Goal: Task Accomplishment & Management: Manage account settings

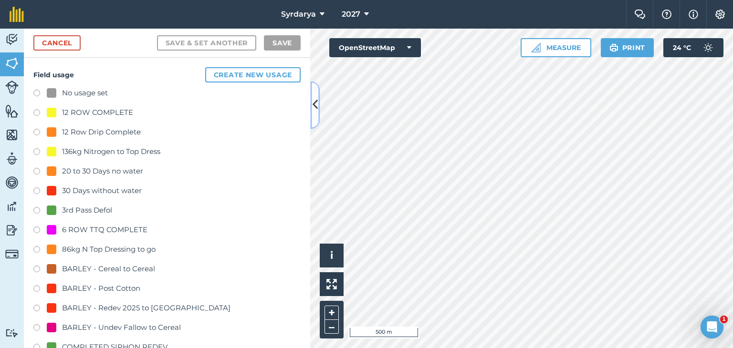
click at [314, 104] on icon at bounding box center [315, 105] width 5 height 17
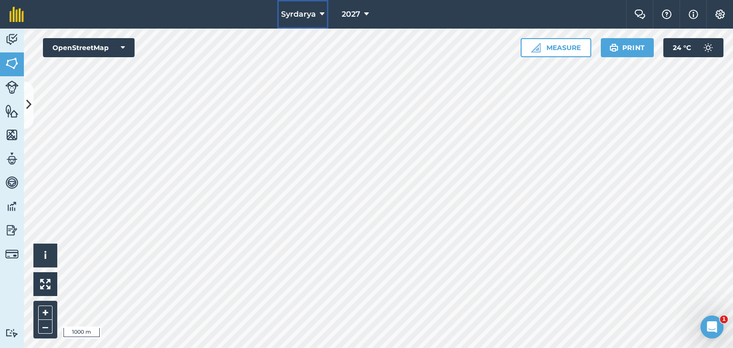
click at [313, 13] on span "Syrdarya" at bounding box center [298, 14] width 35 height 11
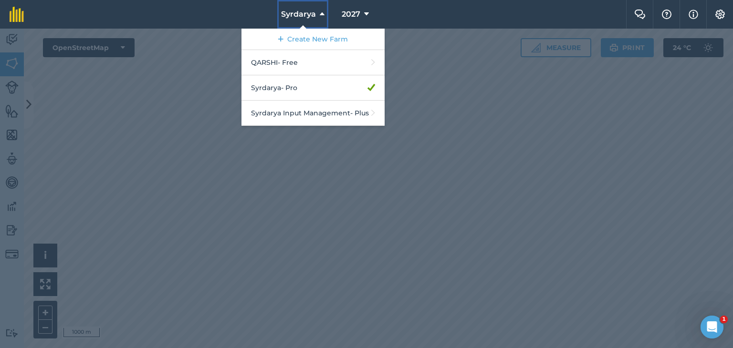
click at [313, 13] on span "Syrdarya" at bounding box center [298, 14] width 35 height 11
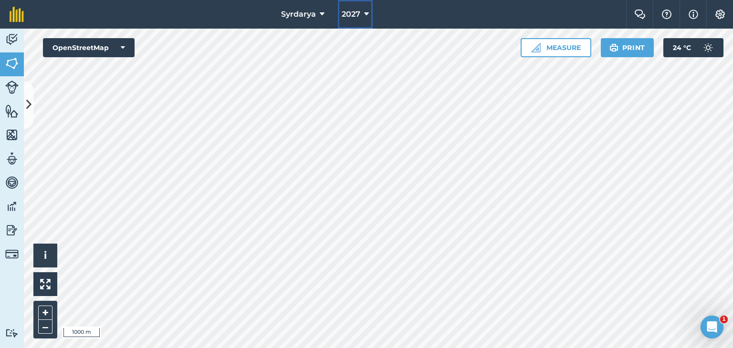
click at [347, 15] on span "2027" at bounding box center [351, 14] width 19 height 11
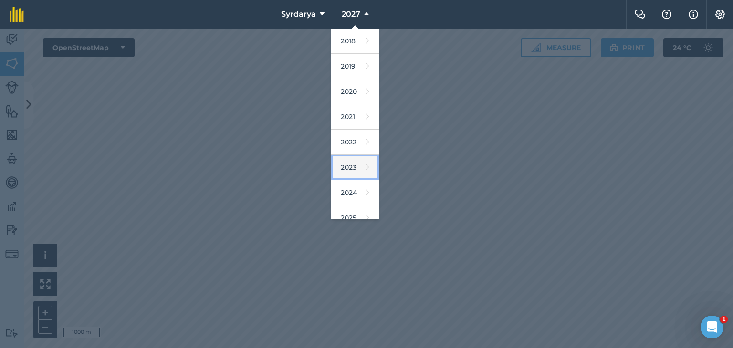
click at [349, 167] on link "2023" at bounding box center [355, 167] width 48 height 25
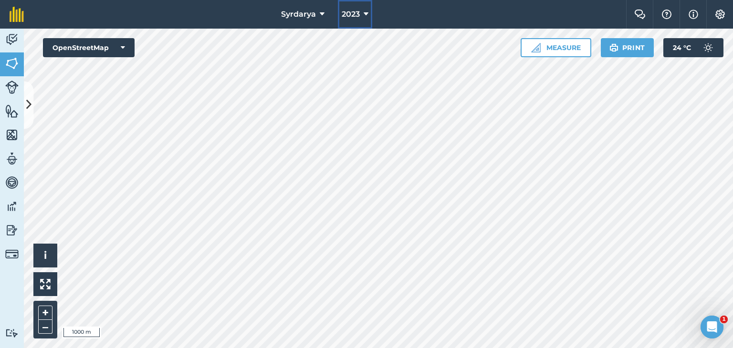
click at [355, 3] on button "2023" at bounding box center [355, 14] width 34 height 29
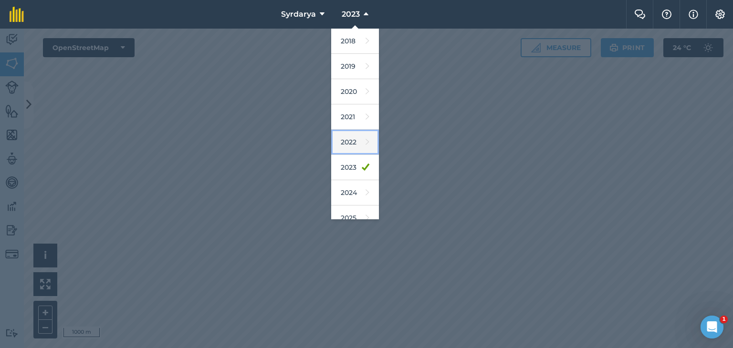
click at [347, 140] on link "2022" at bounding box center [355, 142] width 48 height 25
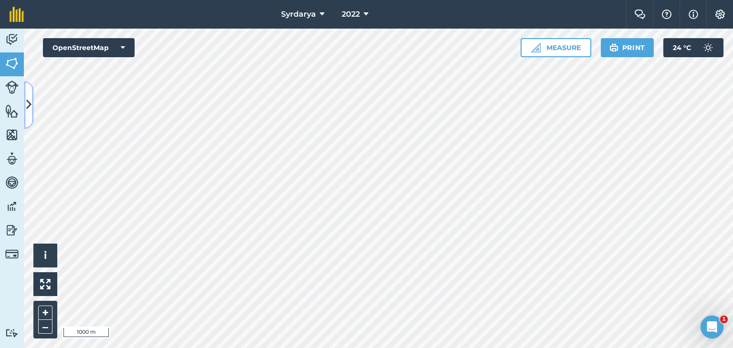
click at [29, 102] on icon at bounding box center [28, 105] width 5 height 17
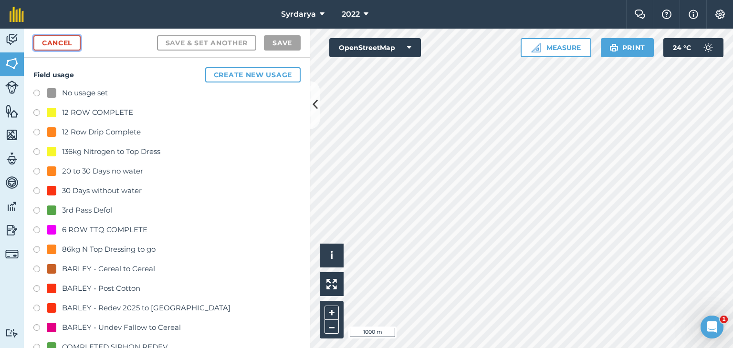
click at [61, 42] on link "Cancel" at bounding box center [56, 42] width 47 height 15
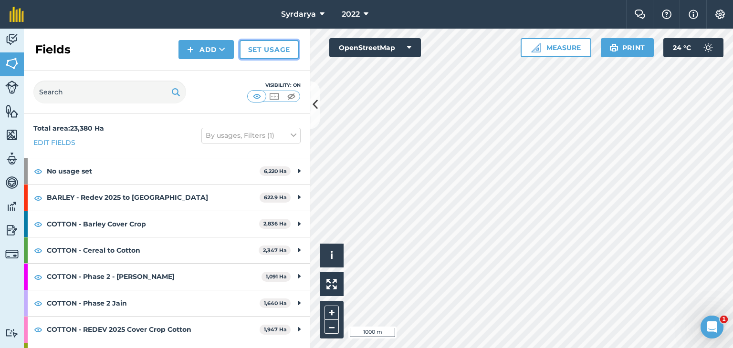
click at [266, 48] on link "Set usage" at bounding box center [269, 49] width 59 height 19
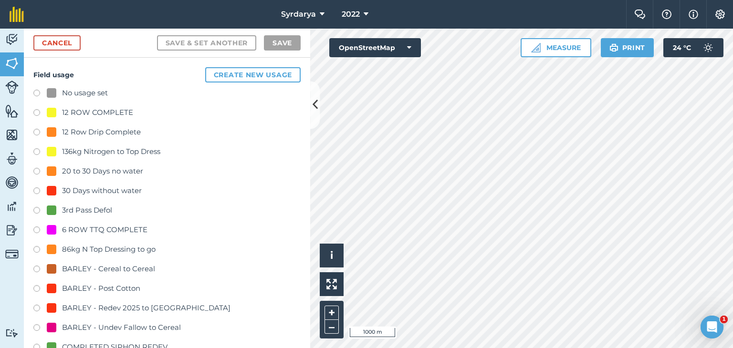
click at [38, 91] on label at bounding box center [39, 95] width 13 height 10
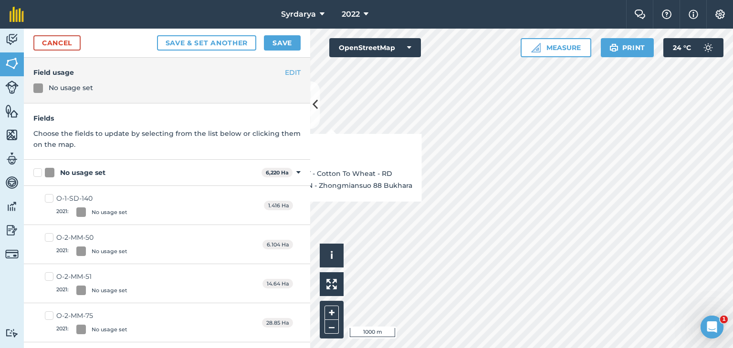
checkbox input "true"
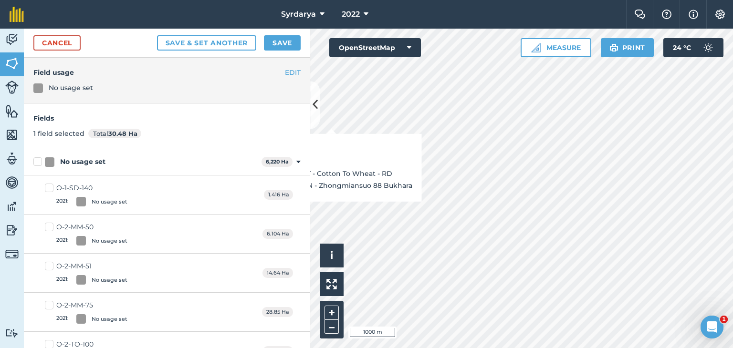
checkbox input "true"
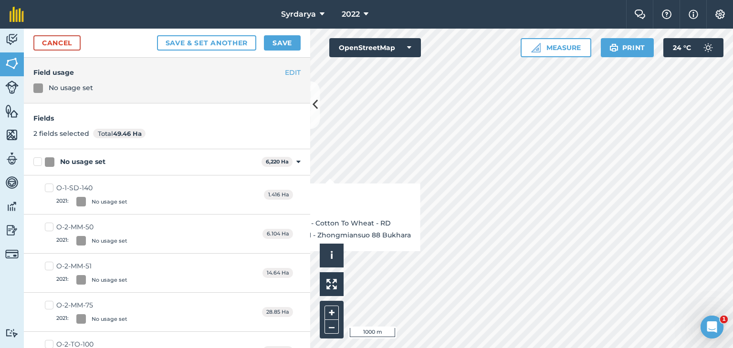
checkbox input "true"
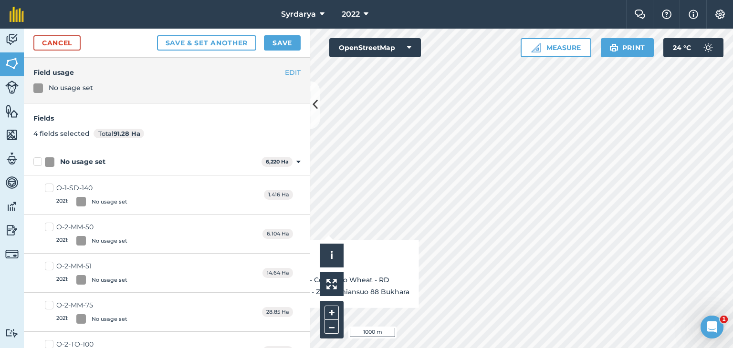
checkbox input "true"
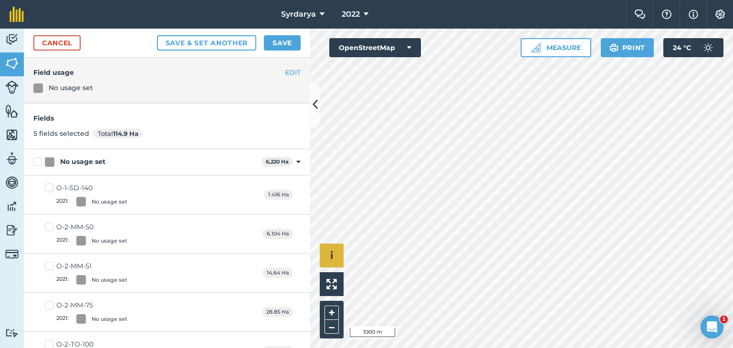
checkbox input "true"
click at [52, 41] on link "Cancel" at bounding box center [56, 42] width 47 height 15
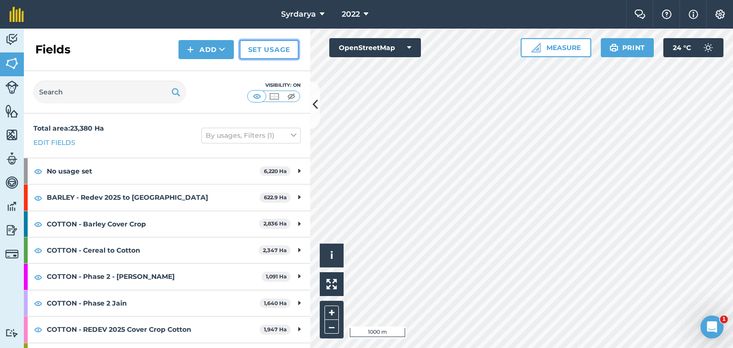
click at [269, 49] on link "Set usage" at bounding box center [269, 49] width 59 height 19
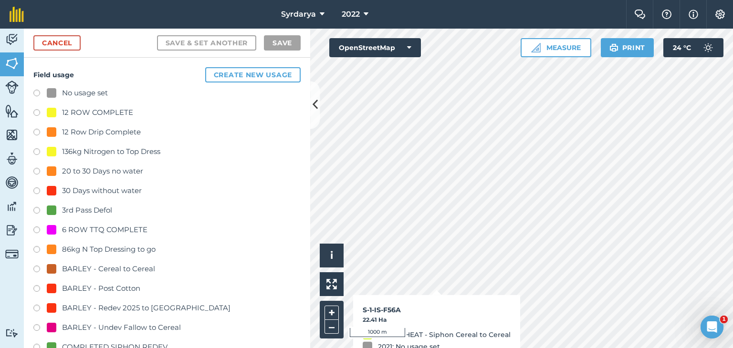
click at [37, 91] on label at bounding box center [39, 95] width 13 height 10
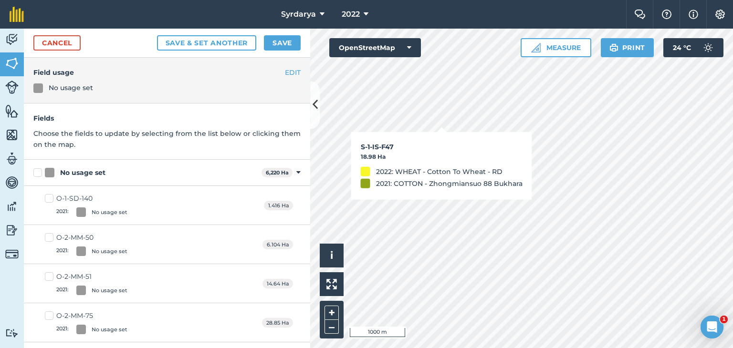
checkbox input "true"
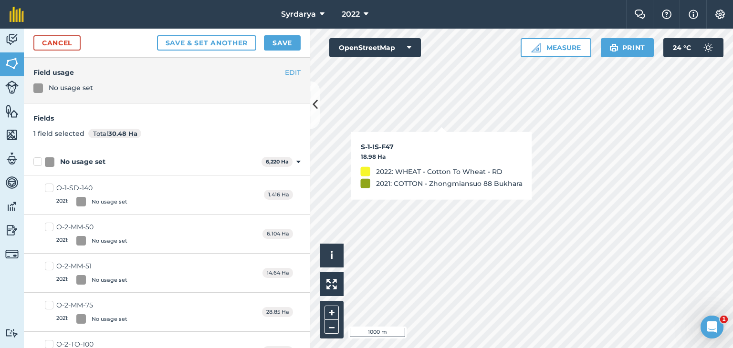
checkbox input "true"
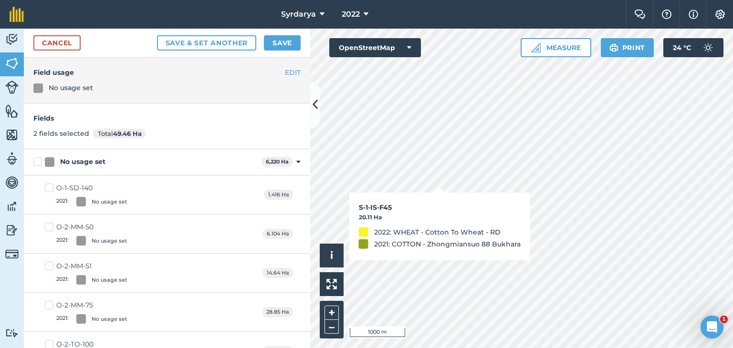
checkbox input "true"
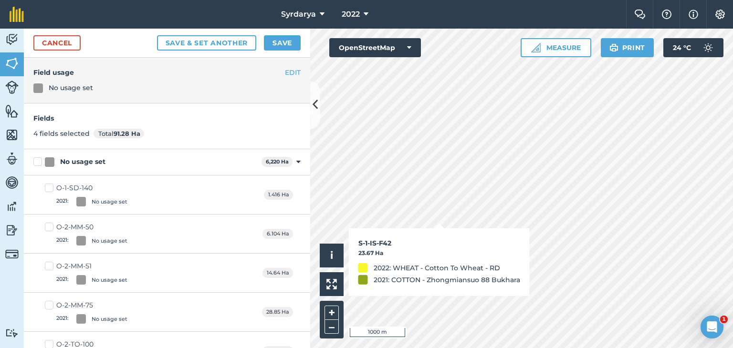
checkbox input "true"
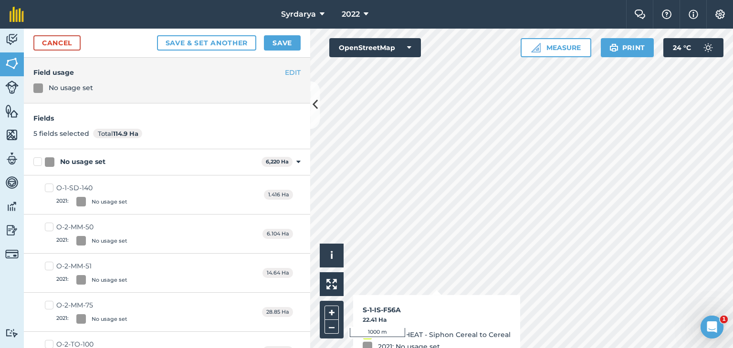
checkbox input "true"
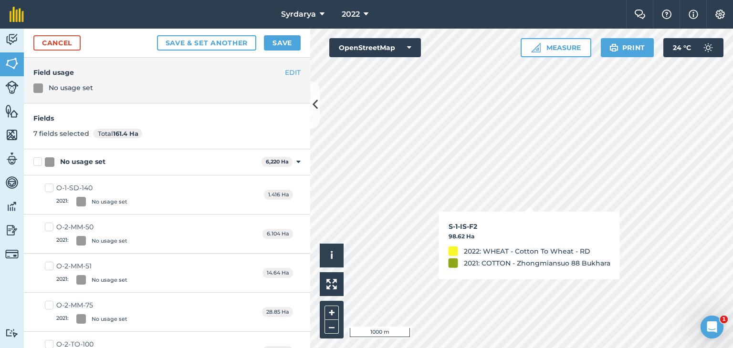
checkbox input "true"
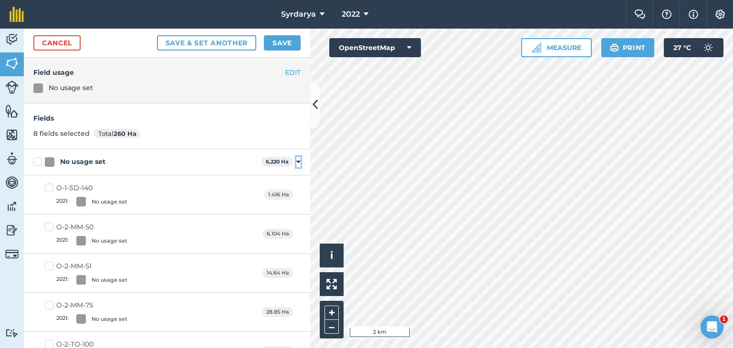
click at [296, 161] on icon at bounding box center [298, 162] width 4 height 9
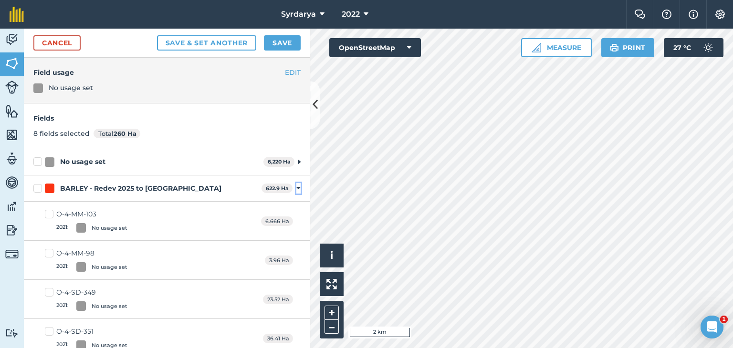
click at [296, 186] on icon at bounding box center [298, 188] width 4 height 9
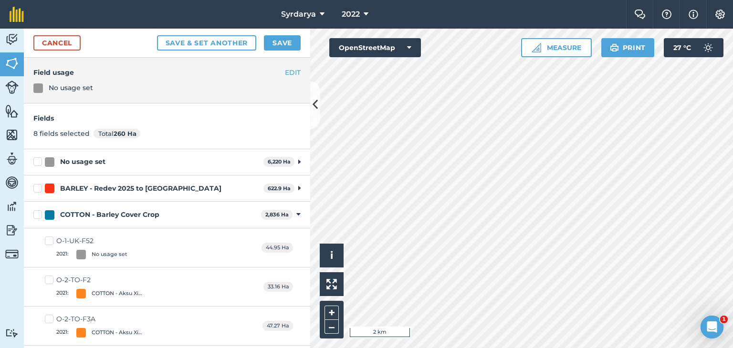
click at [37, 215] on label "COTTON - Barley Cover Crop" at bounding box center [145, 215] width 224 height 10
click at [37, 215] on input "COTTON - Barley Cover Crop" at bounding box center [36, 213] width 6 height 6
checkbox input "true"
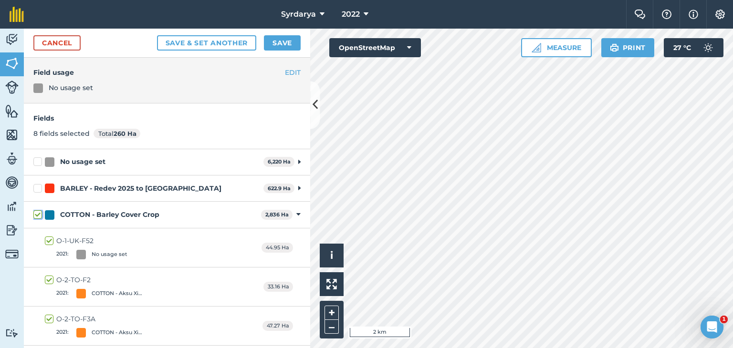
checkbox input "true"
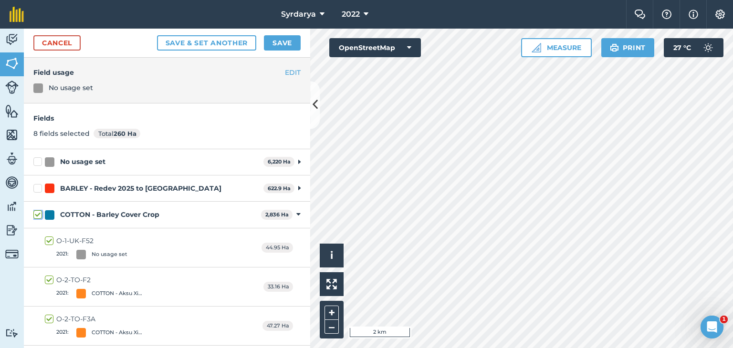
checkbox input "true"
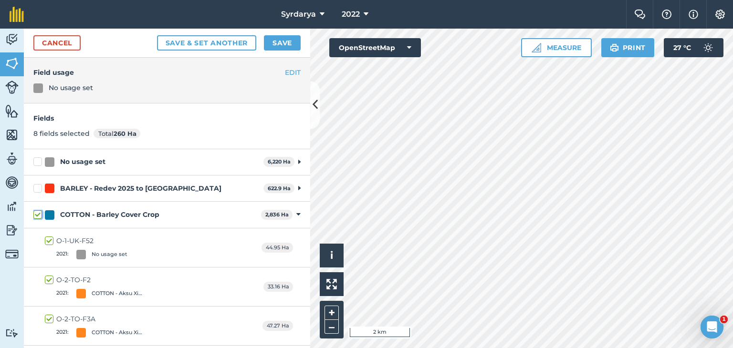
checkbox input "true"
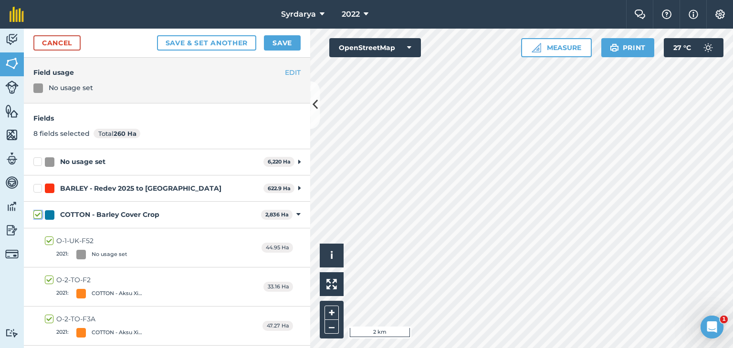
checkbox input "true"
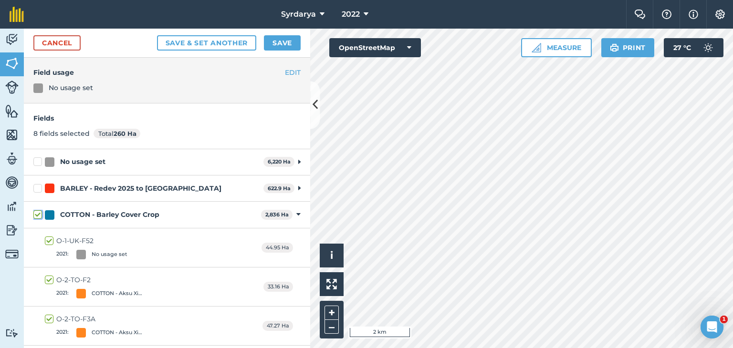
checkbox input "true"
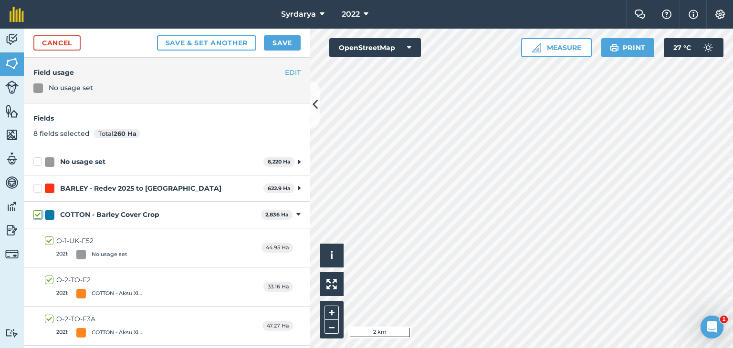
checkbox input "true"
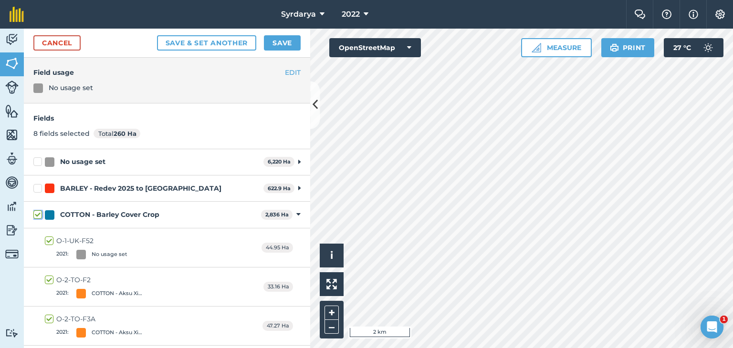
checkbox input "true"
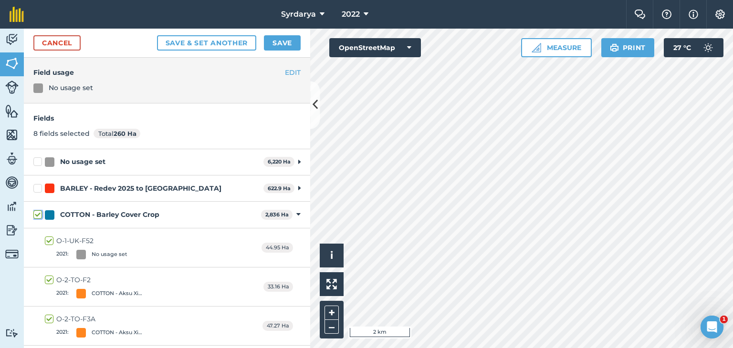
checkbox input "true"
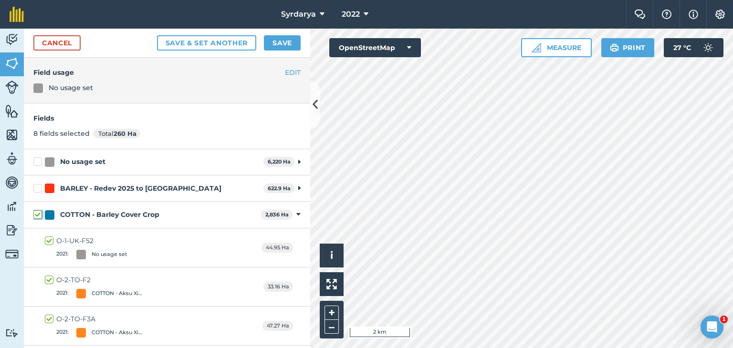
checkbox input "true"
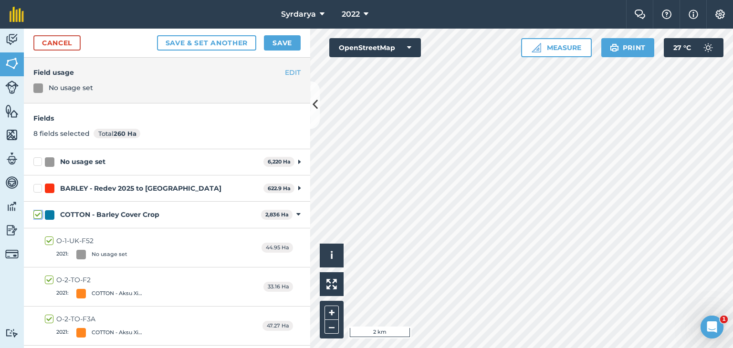
checkbox input "true"
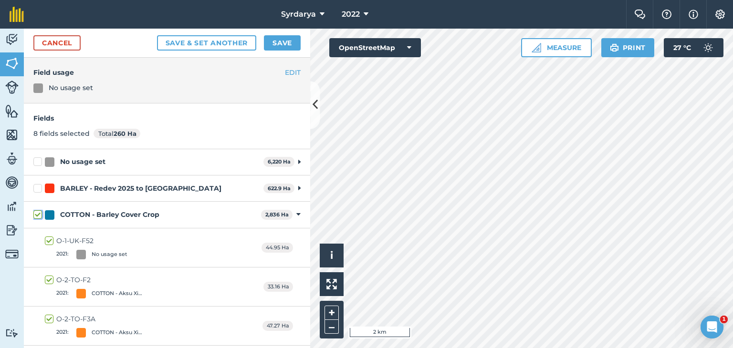
checkbox input "true"
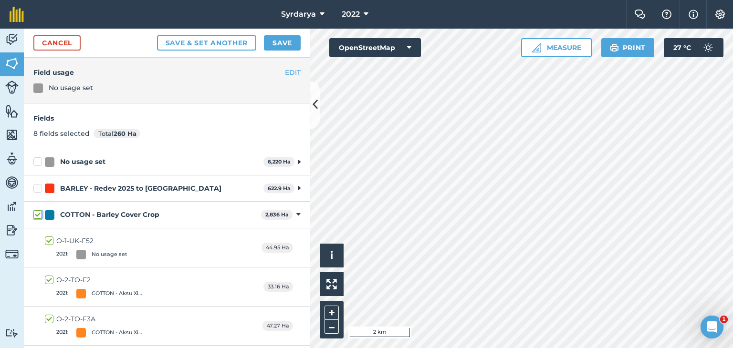
checkbox input "true"
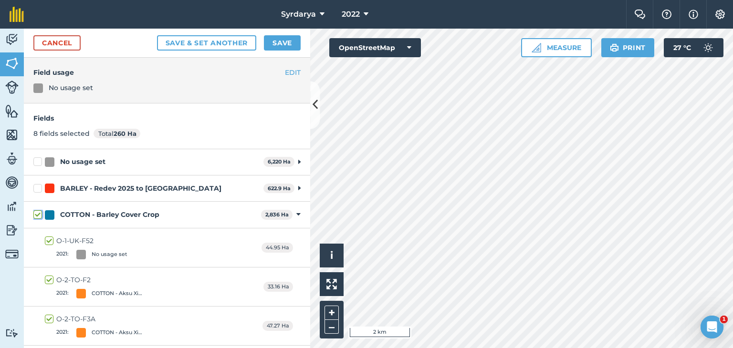
checkbox input "true"
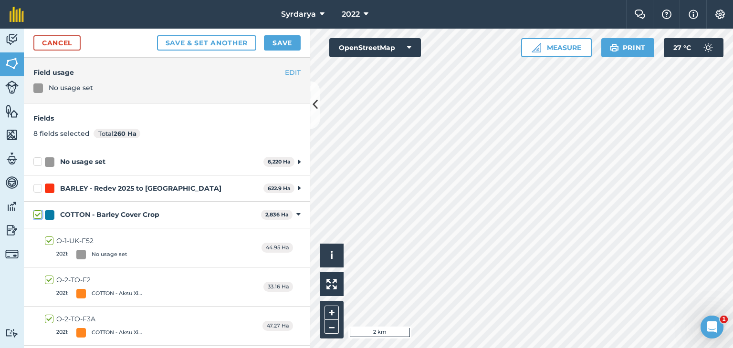
checkbox input "true"
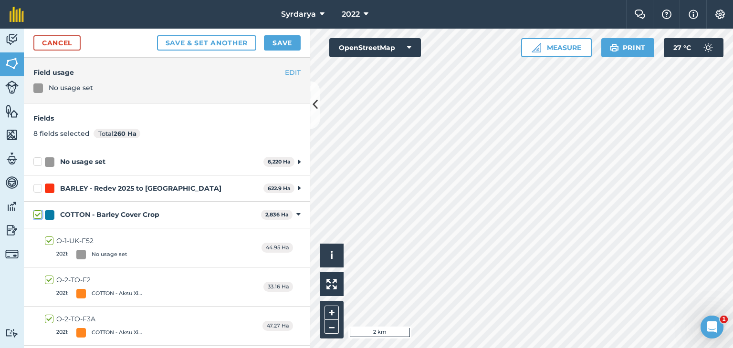
checkbox input "true"
click at [38, 214] on label "COTTON - Barley Cover Crop" at bounding box center [145, 215] width 224 height 10
click at [38, 214] on input "COTTON - Barley Cover Crop" at bounding box center [36, 213] width 6 height 6
checkbox input "false"
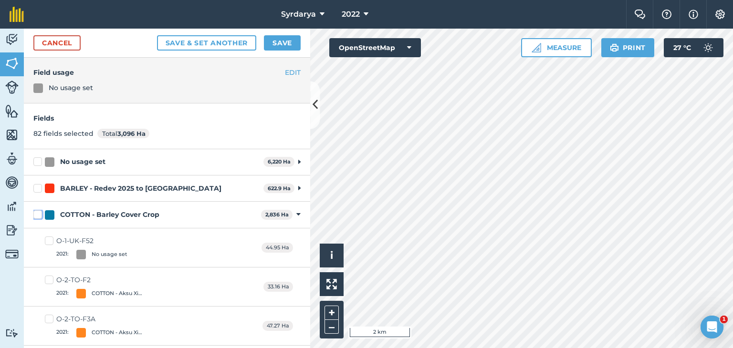
checkbox input "false"
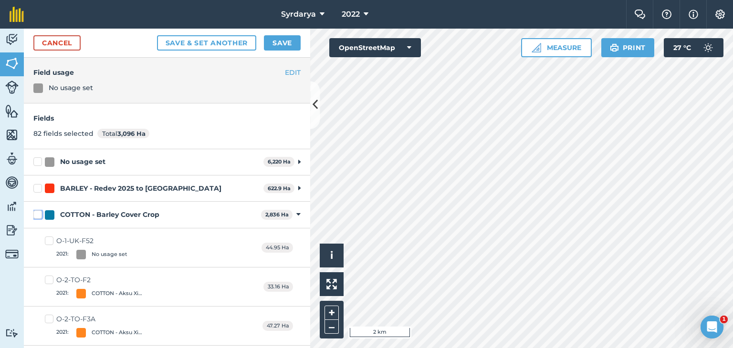
checkbox input "false"
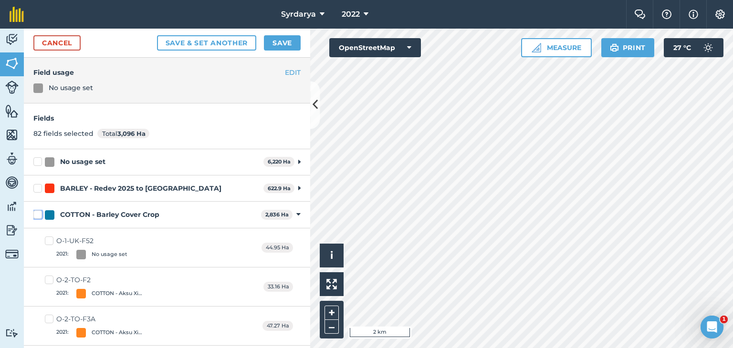
checkbox input "false"
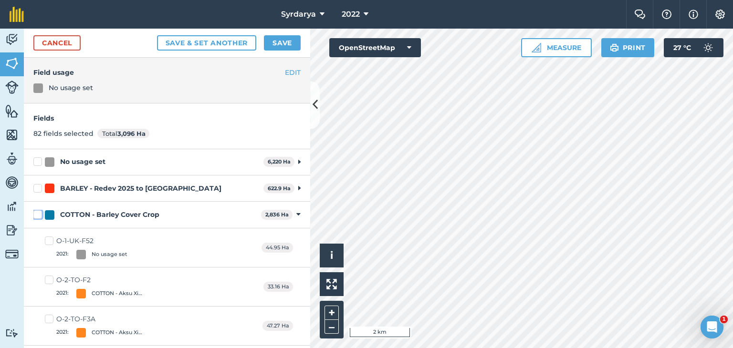
checkbox input "false"
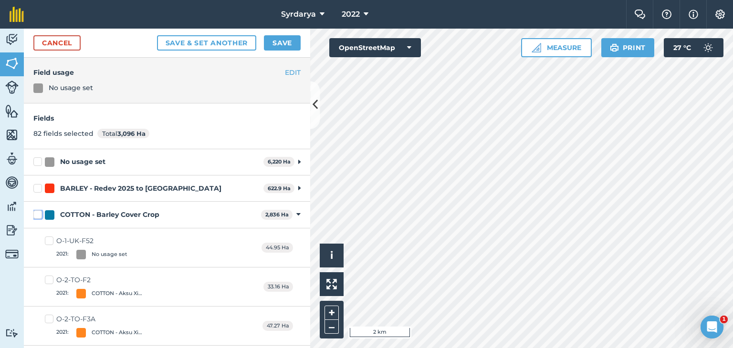
checkbox input "false"
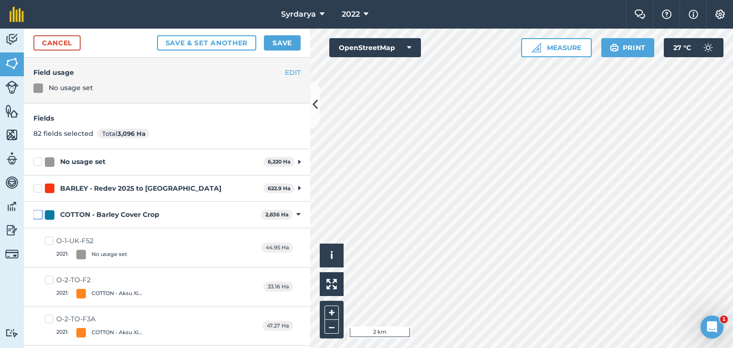
checkbox input "false"
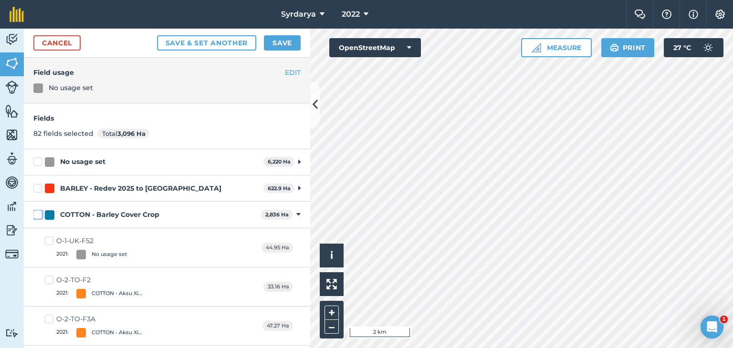
checkbox input "false"
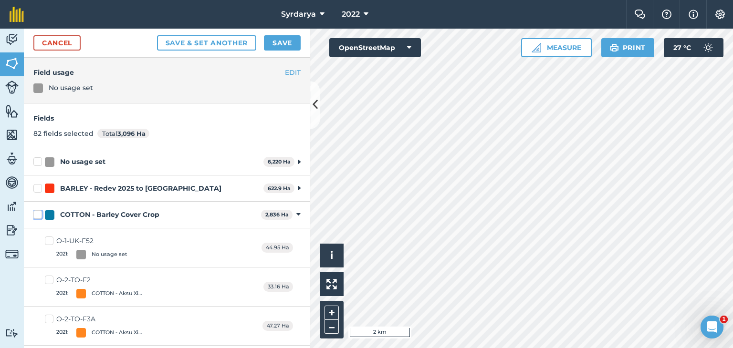
checkbox input "false"
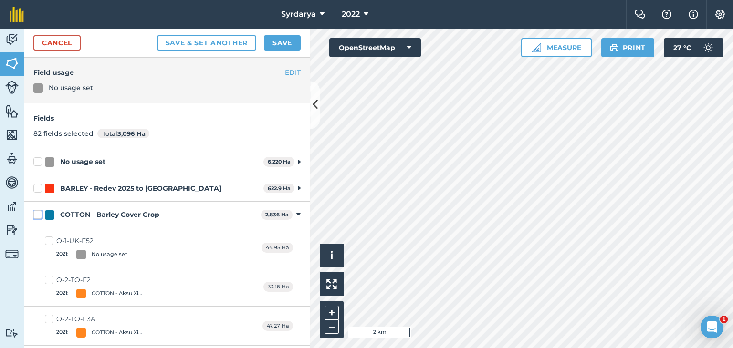
checkbox input "false"
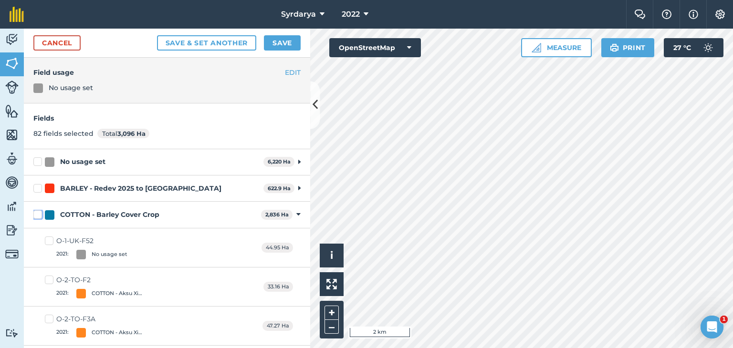
checkbox input "false"
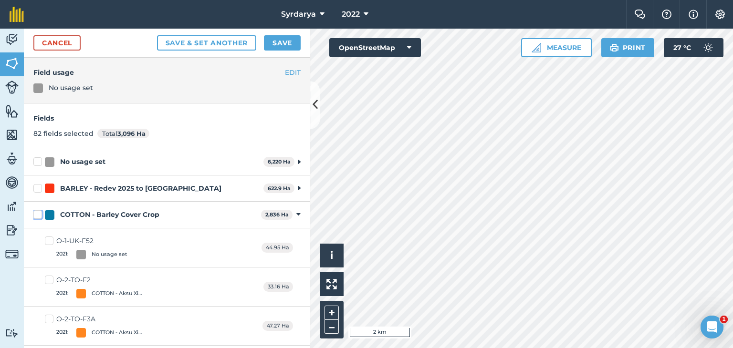
checkbox input "false"
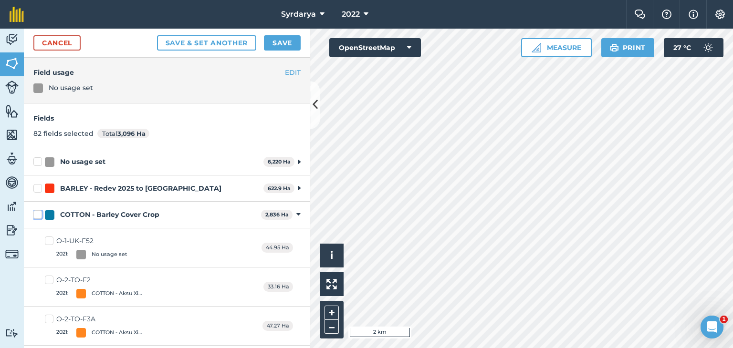
checkbox input "false"
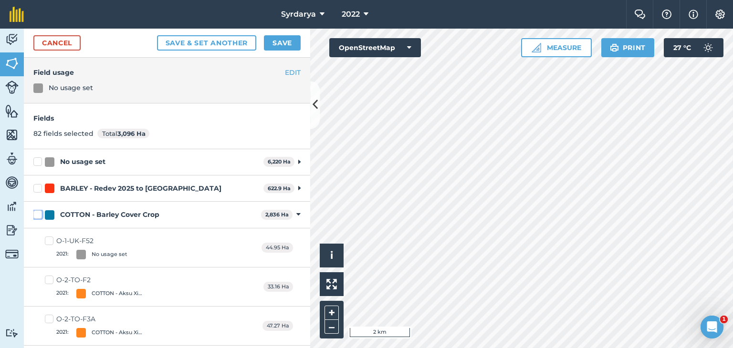
checkbox input "false"
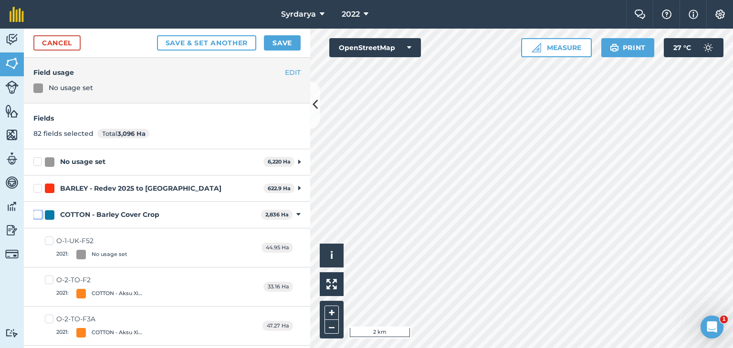
checkbox input "false"
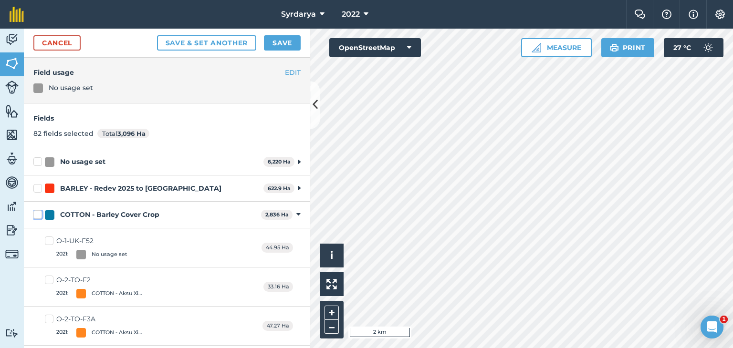
checkbox input "false"
click at [61, 41] on link "Cancel" at bounding box center [56, 42] width 47 height 15
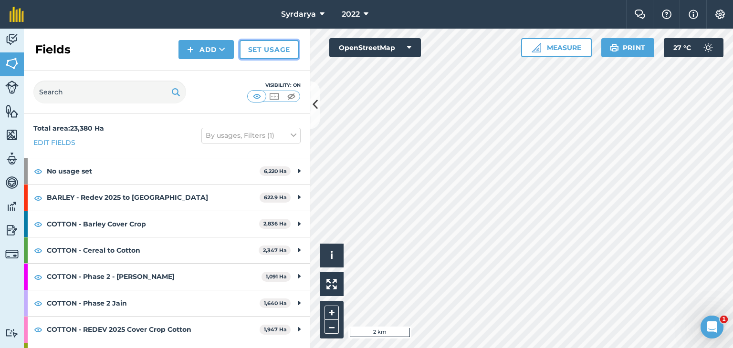
click at [261, 47] on link "Set usage" at bounding box center [269, 49] width 59 height 19
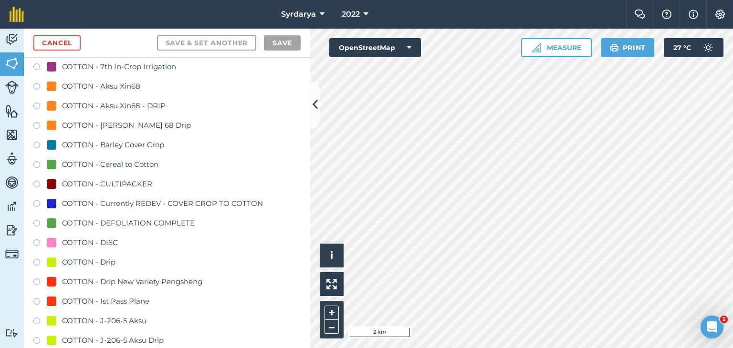
scroll to position [620, 0]
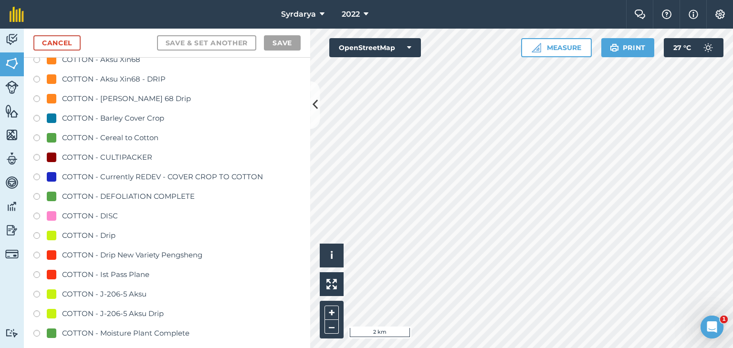
click at [35, 117] on label at bounding box center [39, 120] width 13 height 10
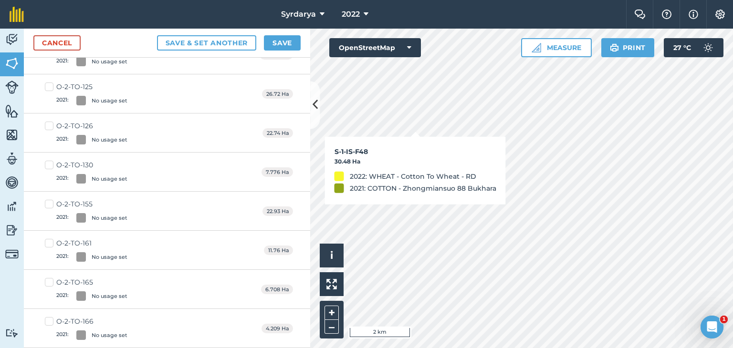
checkbox input "true"
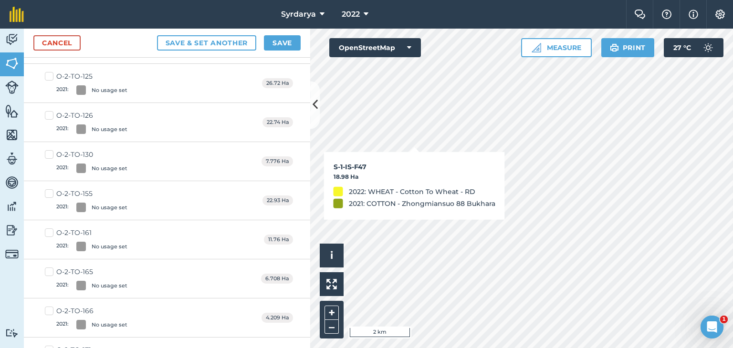
scroll to position [609, 0]
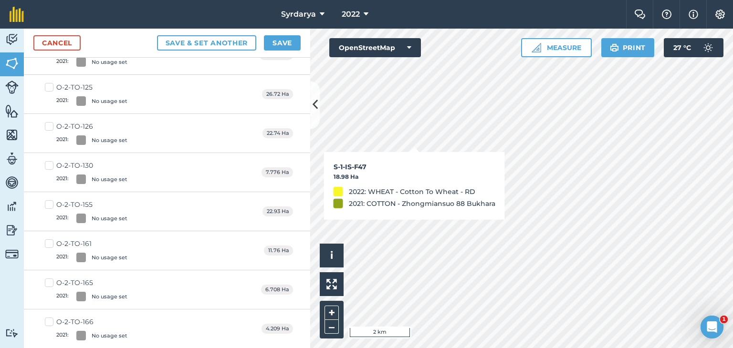
checkbox input "true"
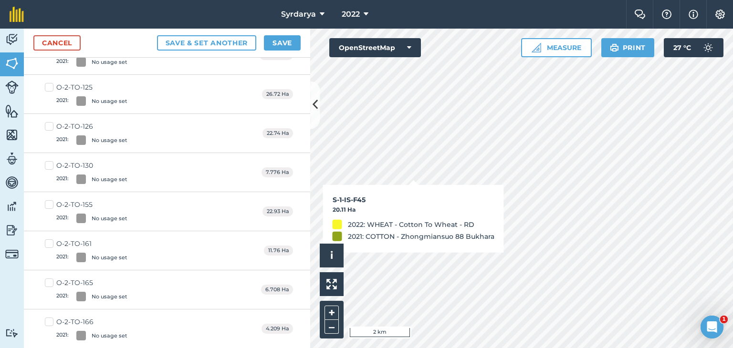
checkbox input "true"
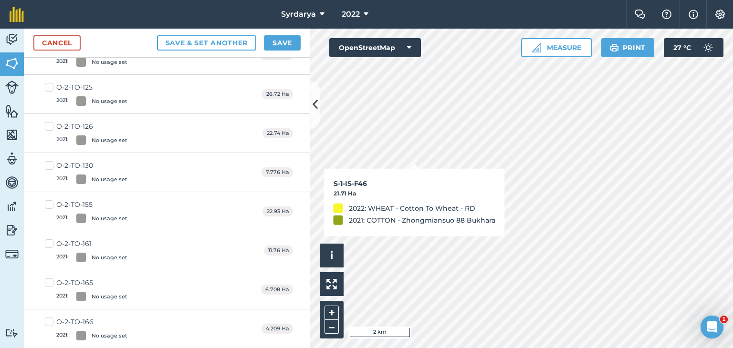
checkbox input "true"
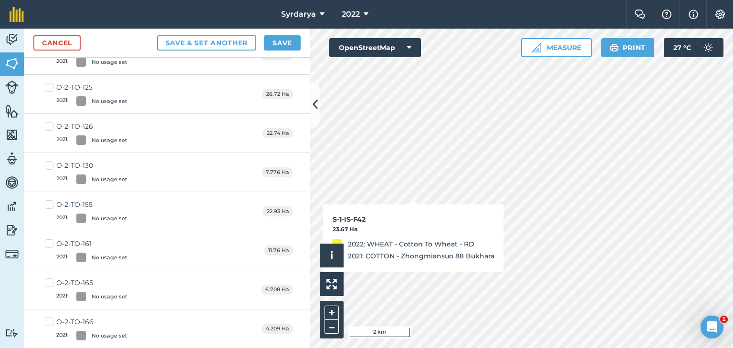
checkbox input "true"
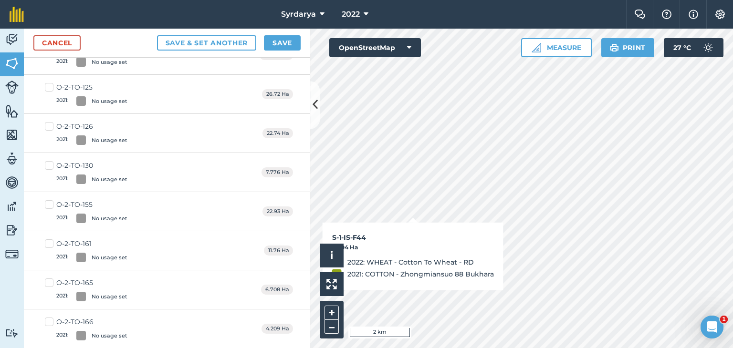
checkbox input "true"
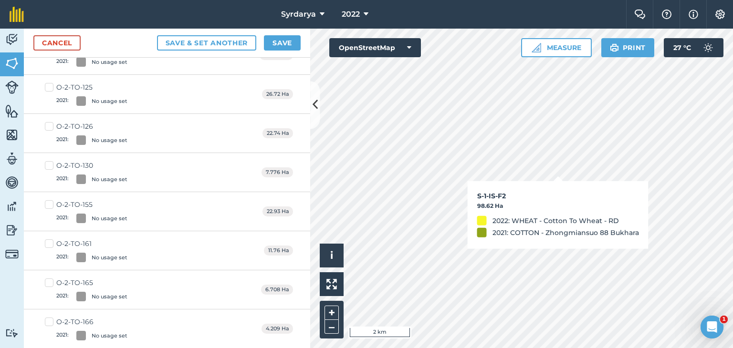
checkbox input "true"
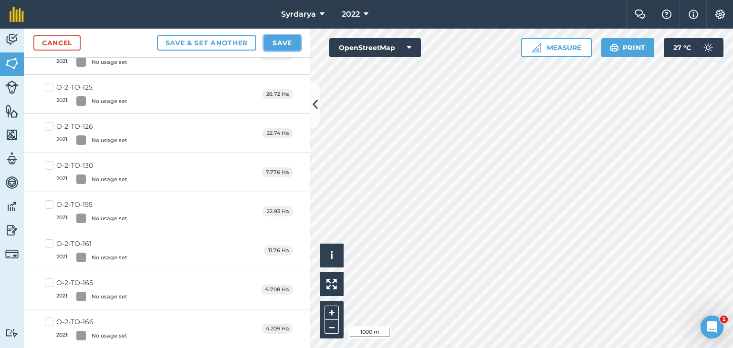
click at [281, 40] on button "Save" at bounding box center [282, 42] width 37 height 15
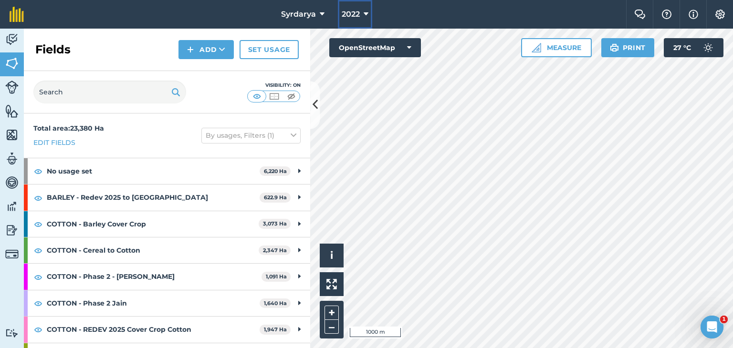
click at [356, 15] on span "2022" at bounding box center [351, 14] width 18 height 11
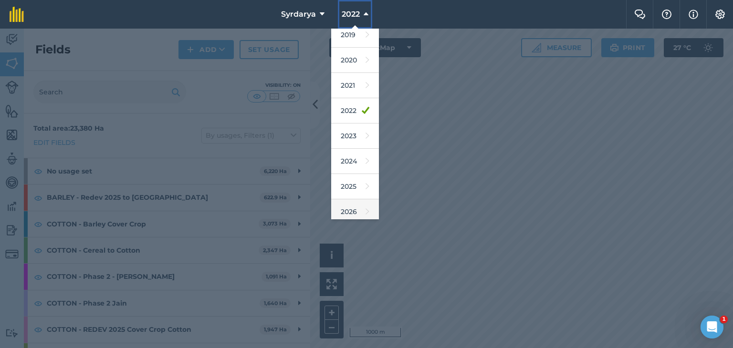
scroll to position [61, 0]
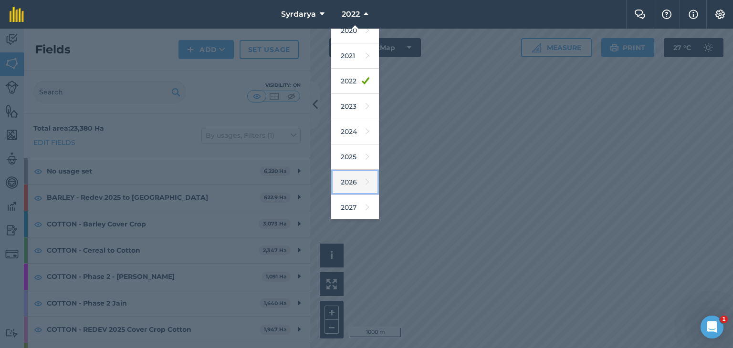
click at [347, 184] on link "2026" at bounding box center [355, 182] width 48 height 25
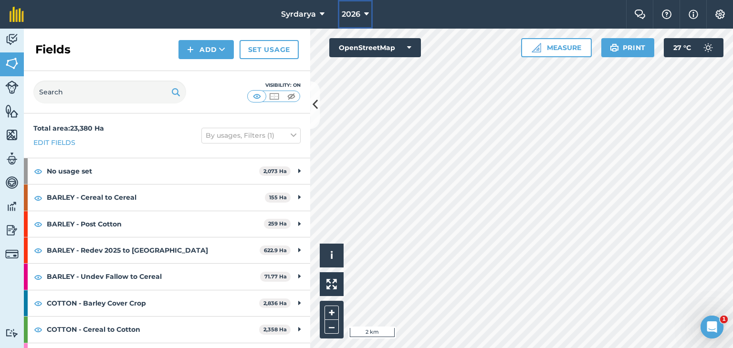
click at [359, 14] on span "2026" at bounding box center [351, 14] width 19 height 11
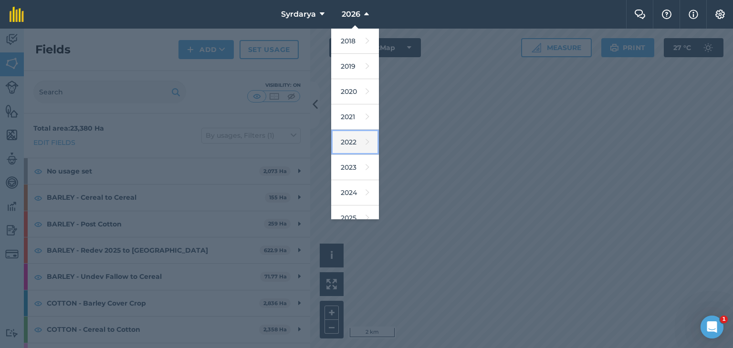
click at [351, 137] on link "2022" at bounding box center [355, 142] width 48 height 25
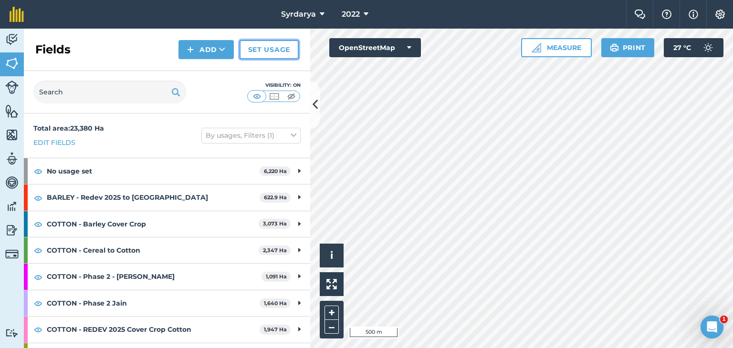
click at [271, 52] on link "Set usage" at bounding box center [269, 49] width 59 height 19
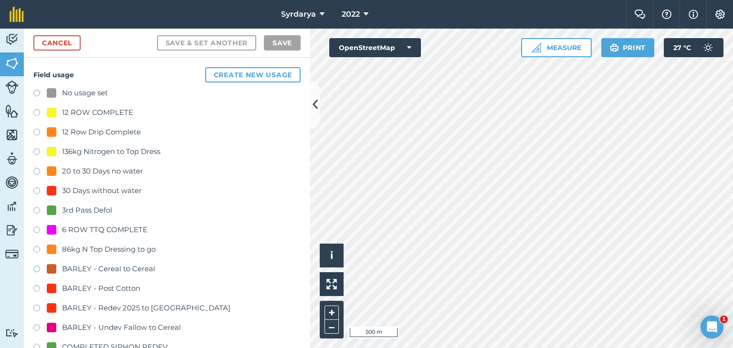
click at [36, 90] on label at bounding box center [39, 95] width 13 height 10
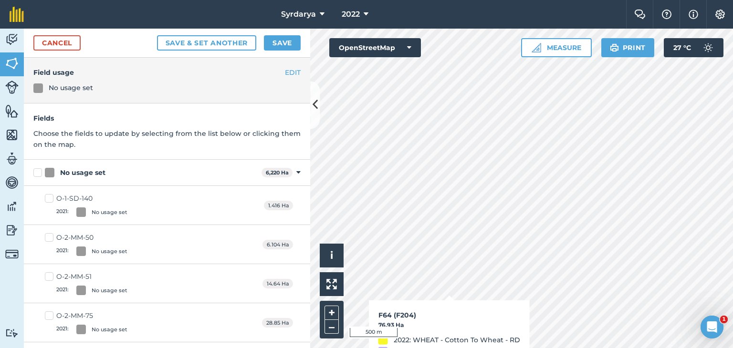
checkbox input "true"
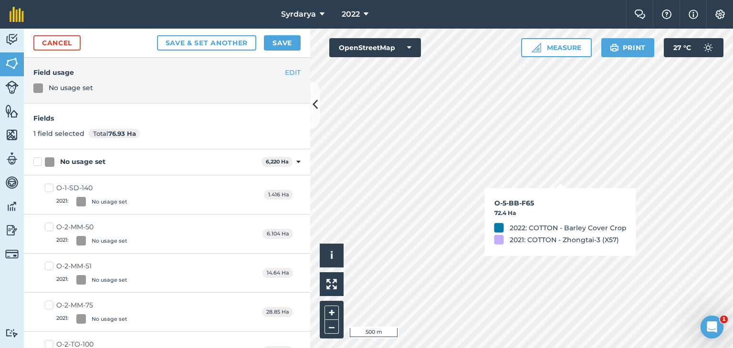
checkbox input "true"
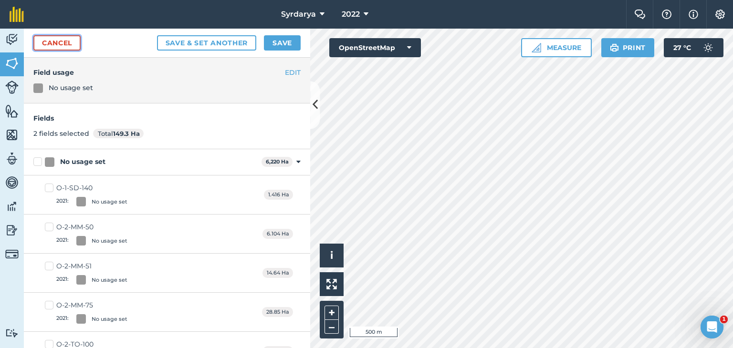
click at [70, 41] on link "Cancel" at bounding box center [56, 42] width 47 height 15
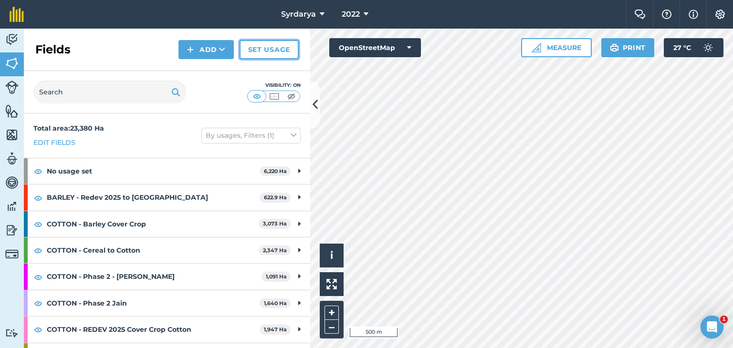
click at [263, 50] on link "Set usage" at bounding box center [269, 49] width 59 height 19
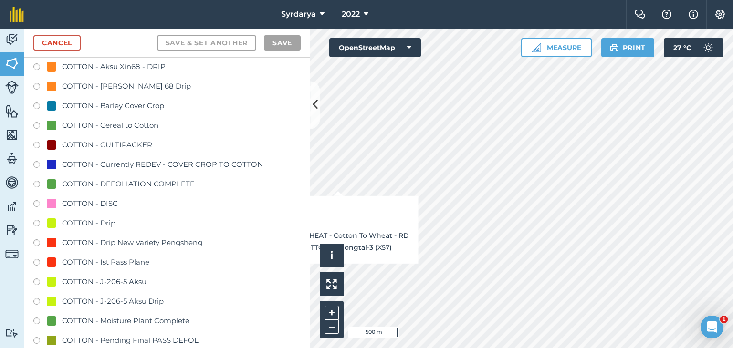
scroll to position [620, 0]
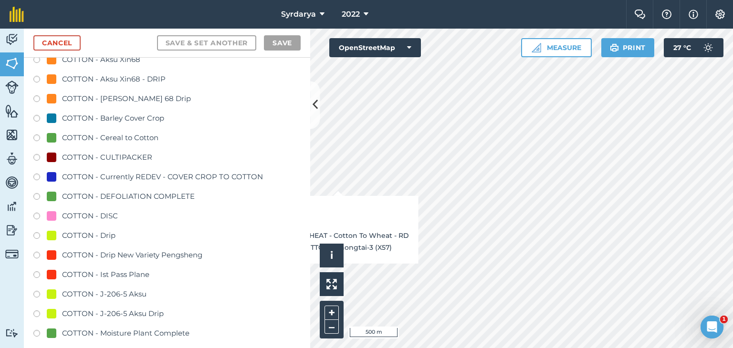
click at [36, 116] on label at bounding box center [39, 120] width 13 height 10
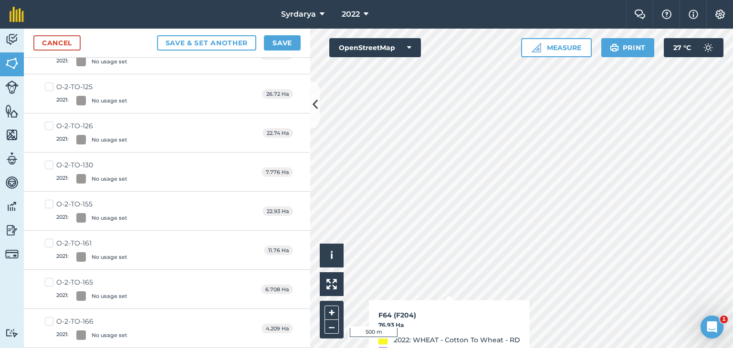
checkbox input "true"
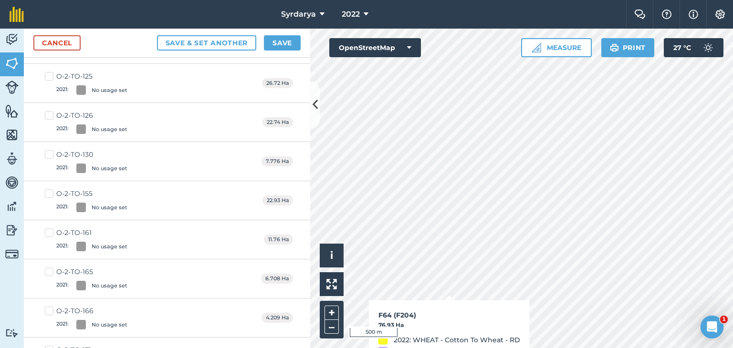
scroll to position [609, 0]
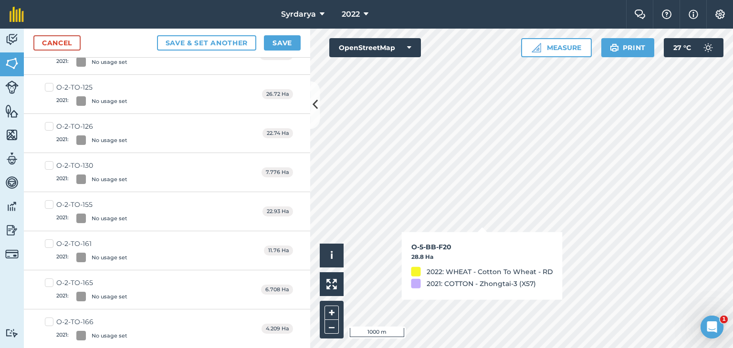
checkbox input "true"
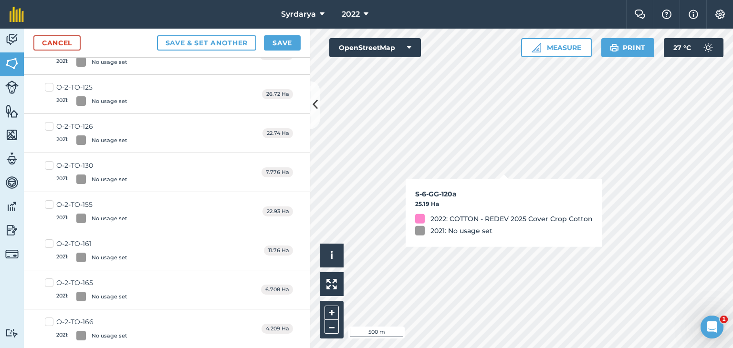
checkbox input "true"
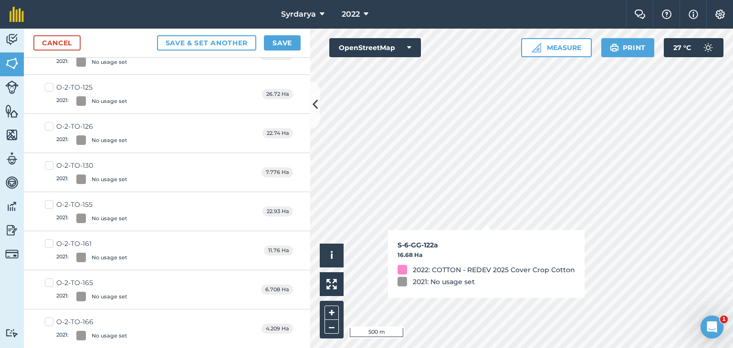
checkbox input "true"
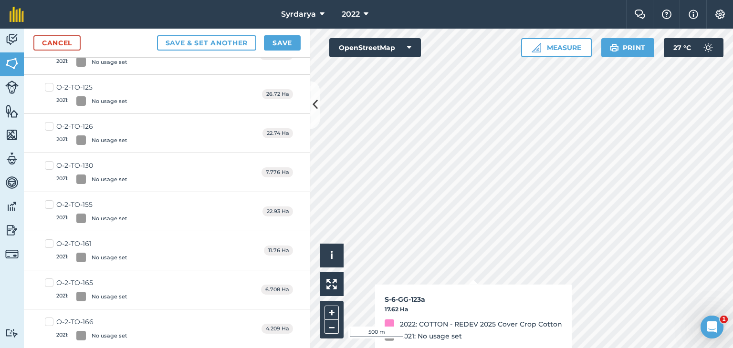
checkbox input "true"
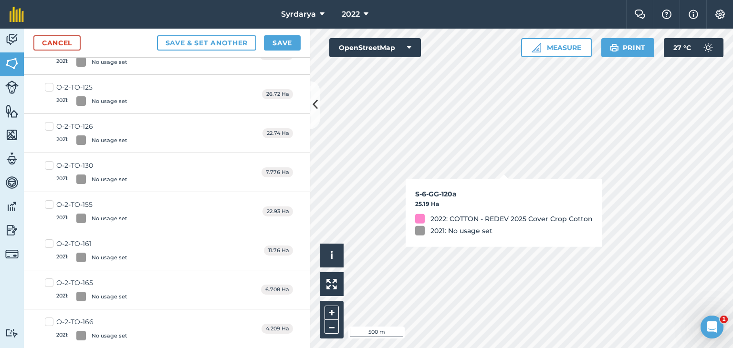
checkbox input "false"
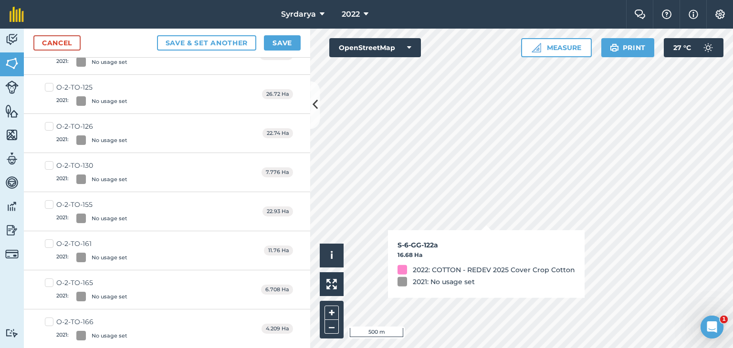
checkbox input "false"
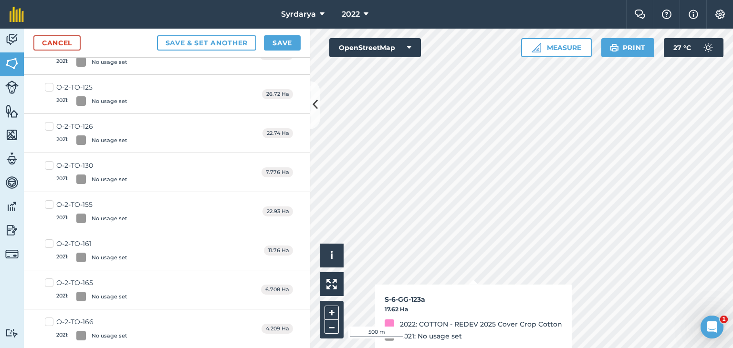
checkbox input "false"
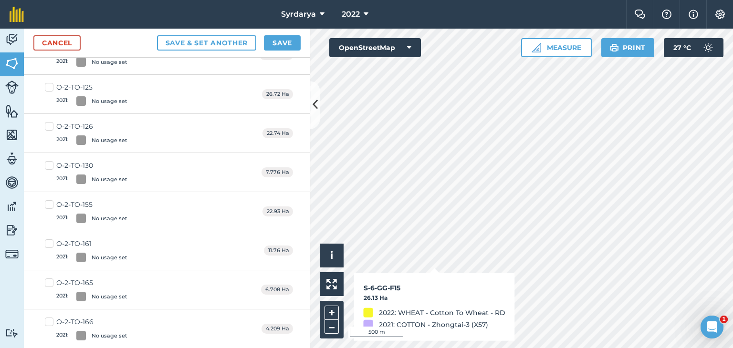
checkbox input "true"
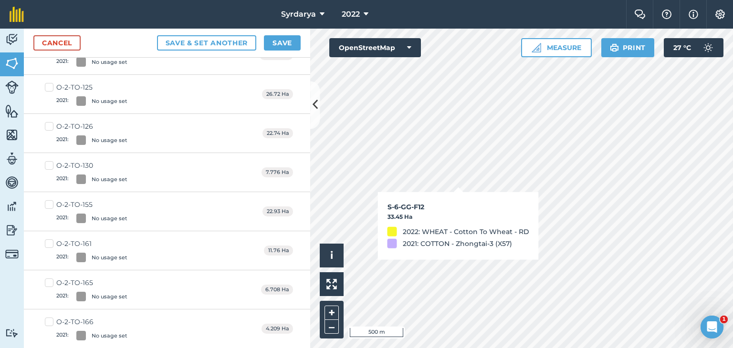
checkbox input "true"
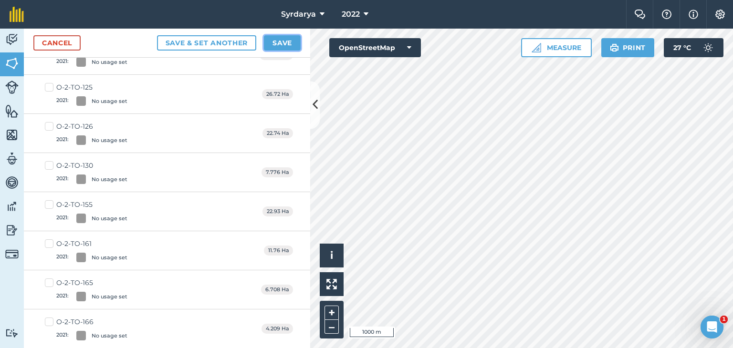
click at [284, 42] on button "Save" at bounding box center [282, 42] width 37 height 15
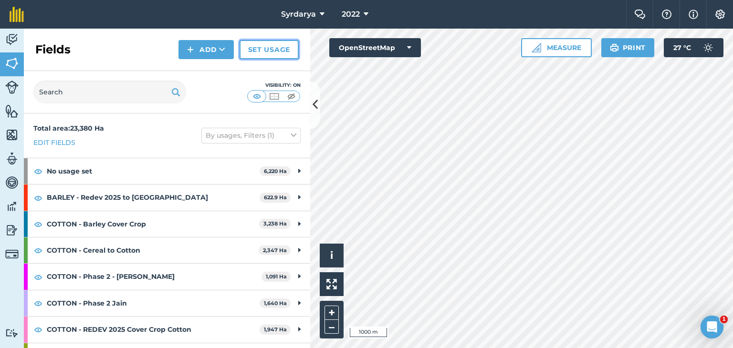
click at [267, 46] on link "Set usage" at bounding box center [269, 49] width 59 height 19
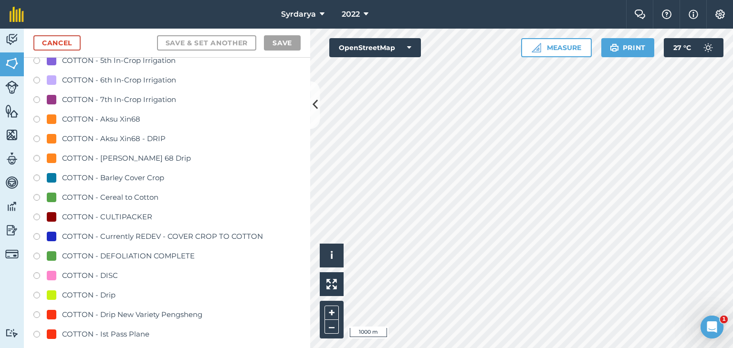
scroll to position [573, 0]
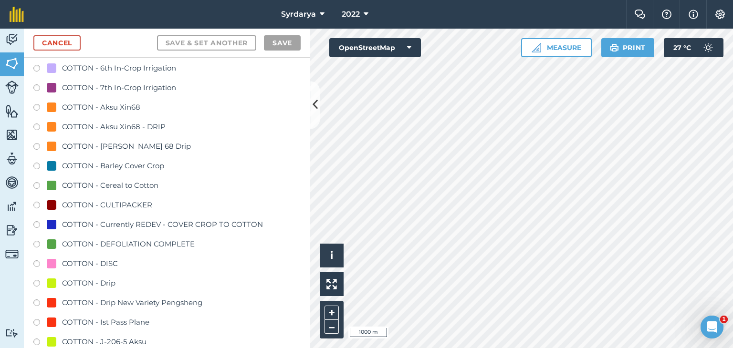
click at [35, 165] on label at bounding box center [39, 168] width 13 height 10
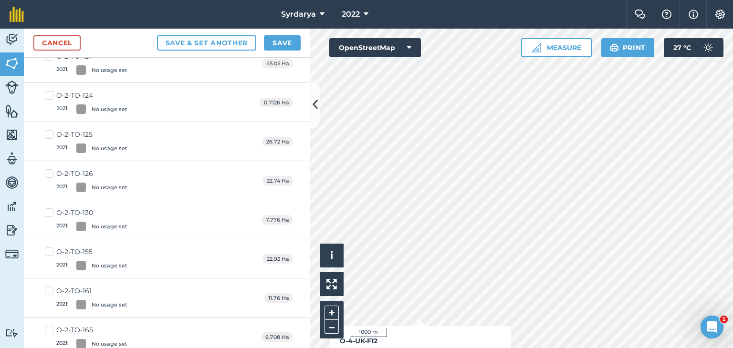
checkbox input "true"
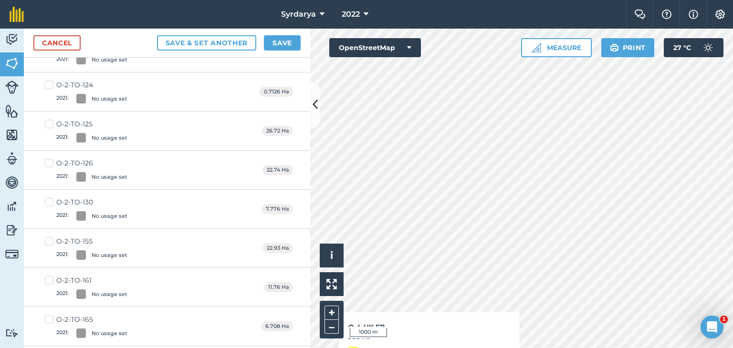
scroll to position [562, 0]
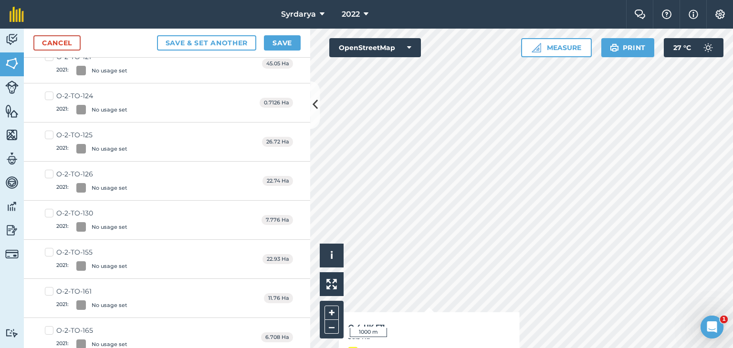
checkbox input "true"
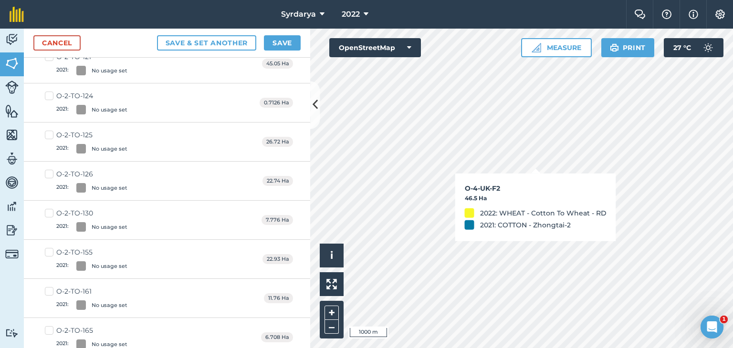
checkbox input "true"
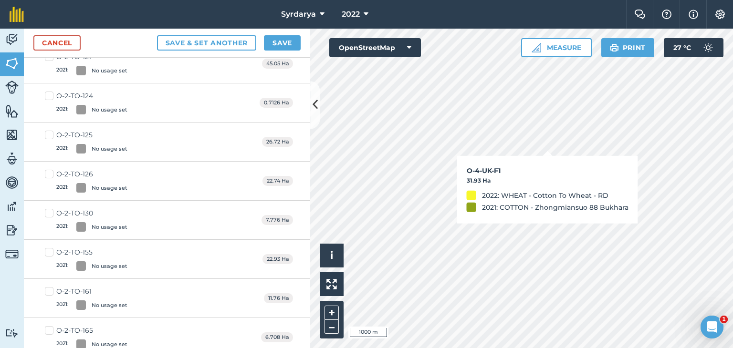
checkbox input "true"
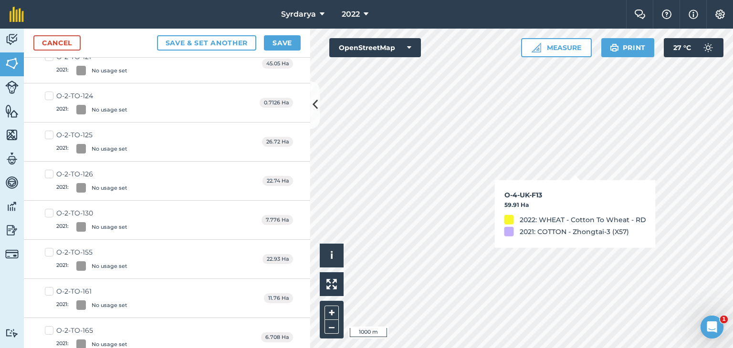
checkbox input "true"
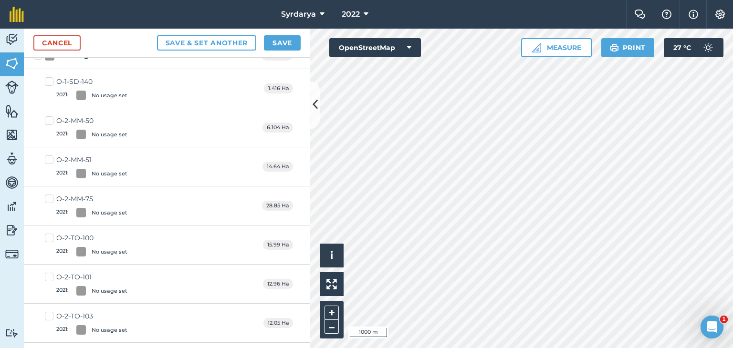
scroll to position [37, 0]
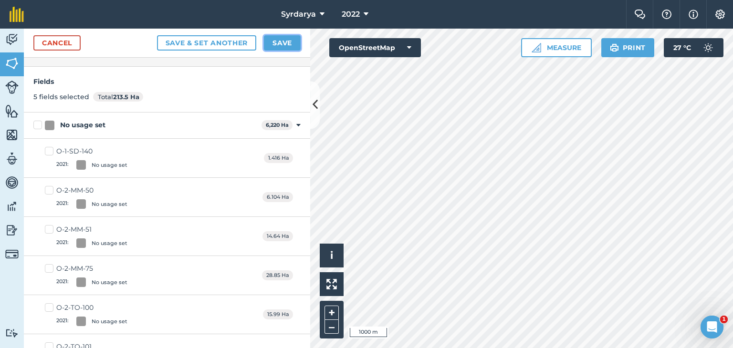
click at [272, 44] on button "Save" at bounding box center [282, 42] width 37 height 15
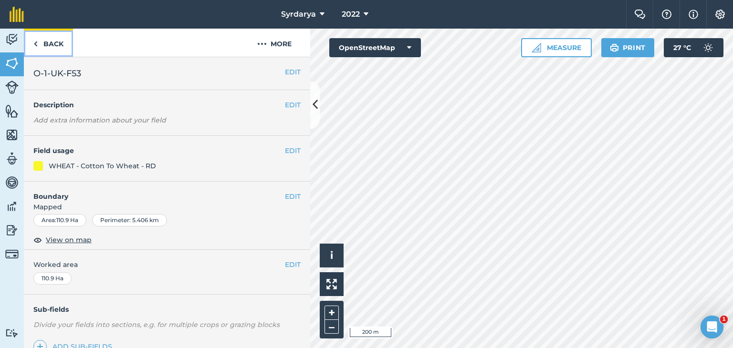
click at [36, 42] on img at bounding box center [35, 43] width 4 height 11
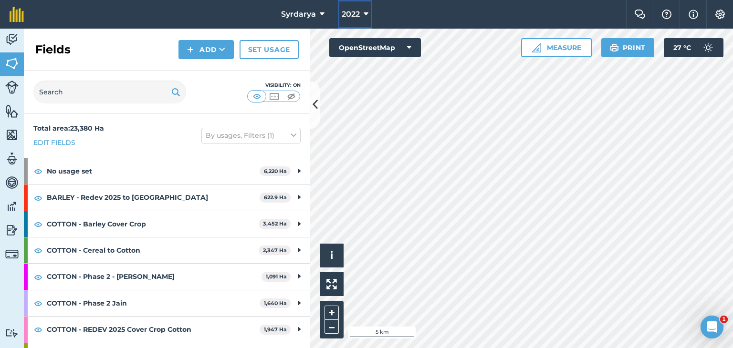
click at [366, 14] on icon at bounding box center [366, 14] width 5 height 11
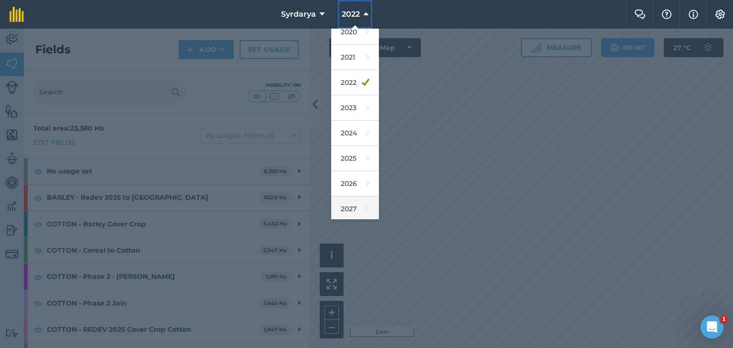
scroll to position [61, 0]
click at [350, 177] on link "2026" at bounding box center [355, 182] width 48 height 25
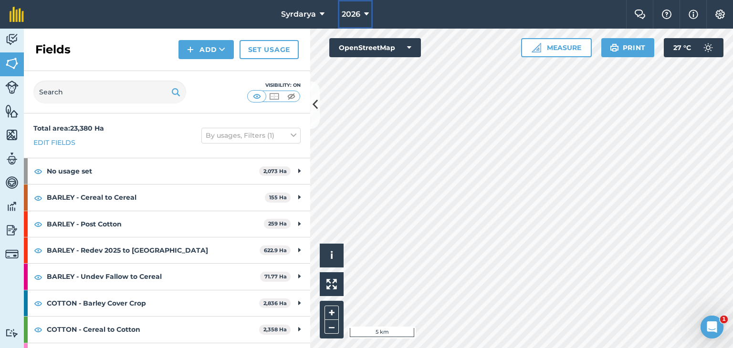
click at [359, 13] on span "2026" at bounding box center [351, 14] width 19 height 11
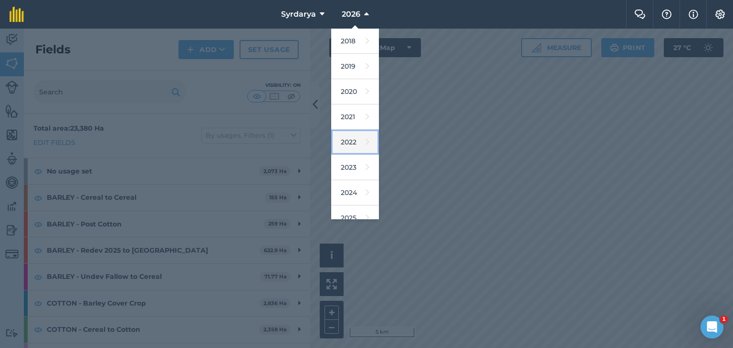
click at [349, 139] on link "2022" at bounding box center [355, 142] width 48 height 25
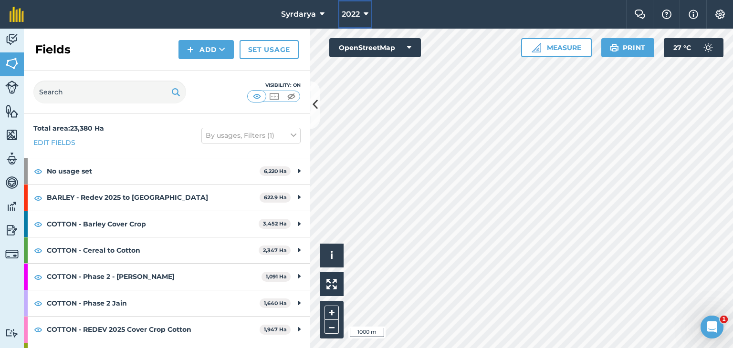
click at [359, 14] on span "2022" at bounding box center [351, 14] width 18 height 11
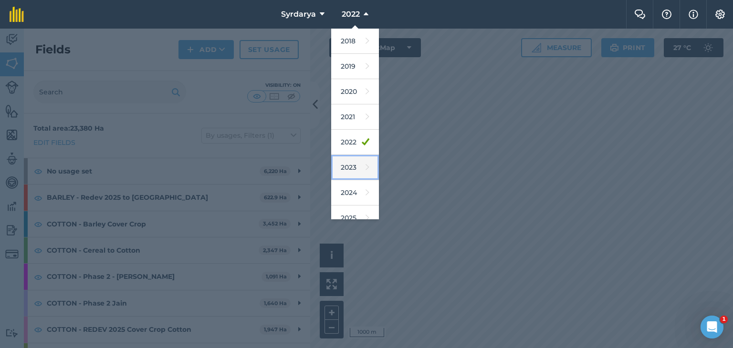
click at [347, 165] on link "2023" at bounding box center [355, 167] width 48 height 25
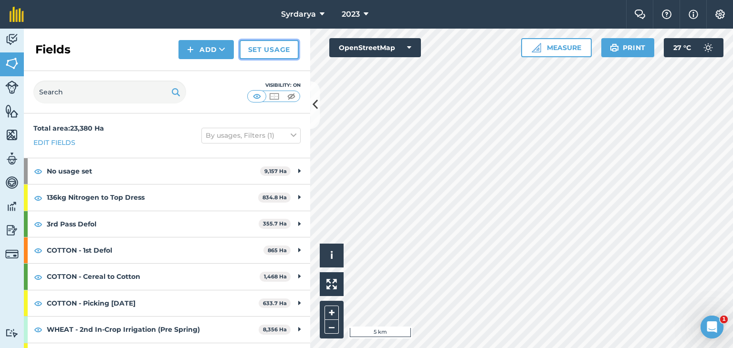
click at [281, 50] on link "Set usage" at bounding box center [269, 49] width 59 height 19
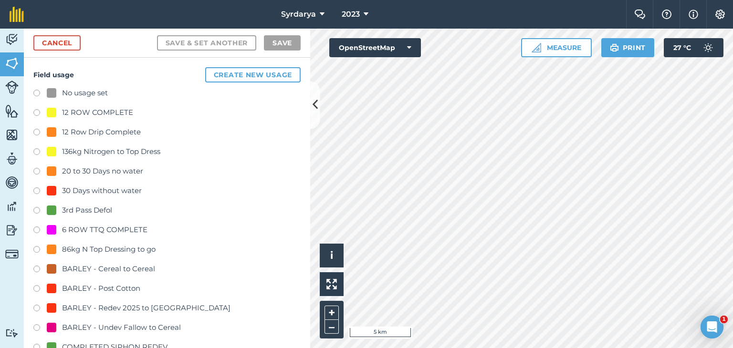
click at [38, 230] on label at bounding box center [39, 232] width 13 height 10
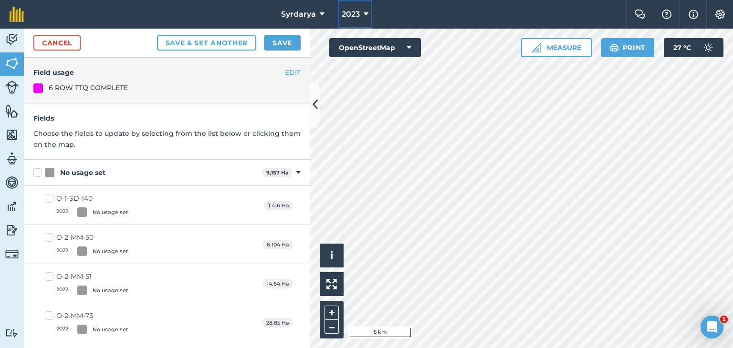
click at [364, 9] on icon at bounding box center [366, 14] width 5 height 11
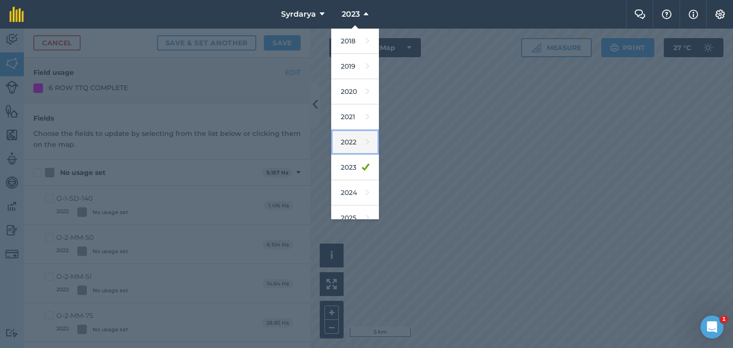
click at [347, 144] on link "2022" at bounding box center [355, 142] width 48 height 25
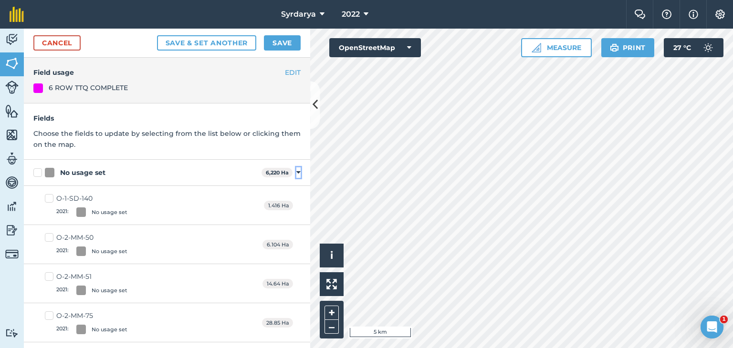
click at [296, 172] on icon at bounding box center [298, 172] width 4 height 9
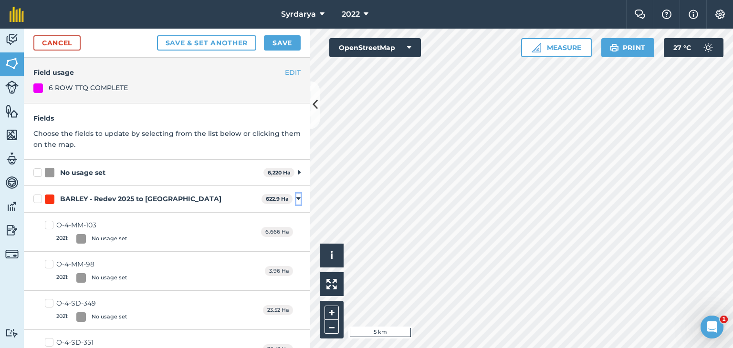
click at [296, 199] on icon at bounding box center [298, 199] width 4 height 9
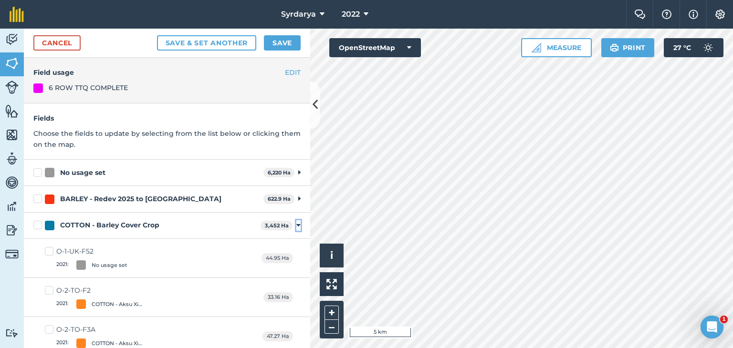
drag, startPoint x: 292, startPoint y: 225, endPoint x: 293, endPoint y: 232, distance: 7.2
click at [296, 225] on icon at bounding box center [298, 225] width 4 height 9
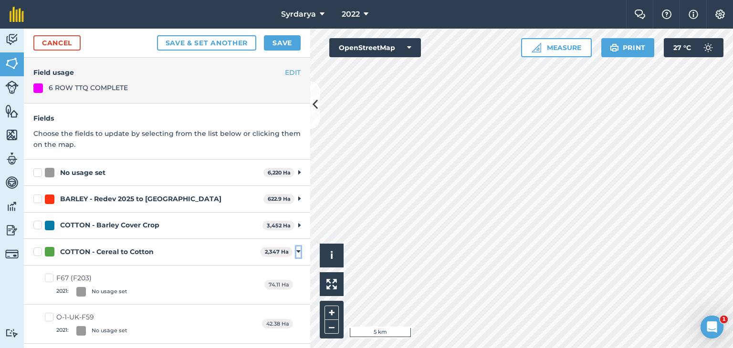
click at [296, 250] on icon at bounding box center [298, 252] width 4 height 9
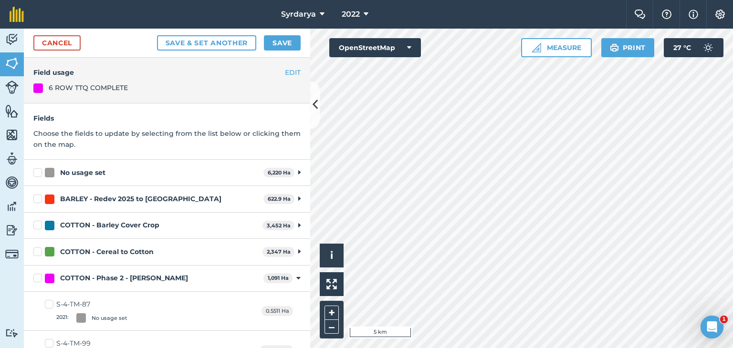
click at [37, 224] on label "COTTON - Barley Cover Crop" at bounding box center [145, 225] width 225 height 10
click at [37, 224] on input "COTTON - Barley Cover Crop" at bounding box center [36, 223] width 6 height 6
checkbox input "true"
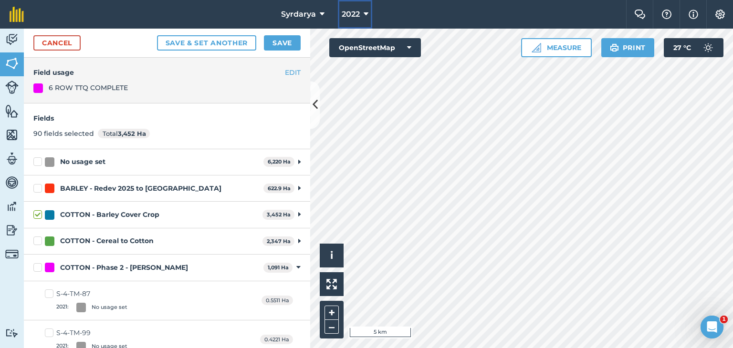
click at [362, 12] on button "2022" at bounding box center [355, 14] width 34 height 29
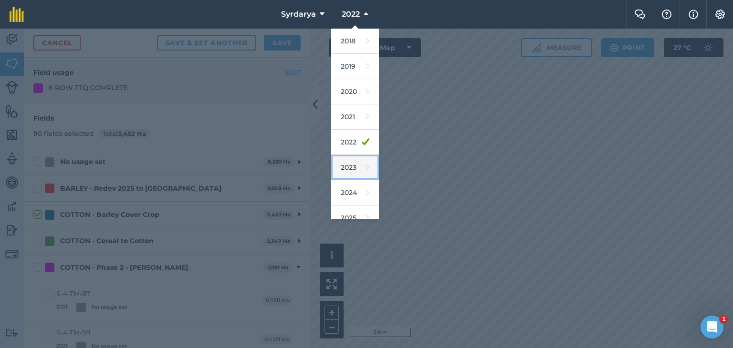
click at [351, 165] on link "2023" at bounding box center [355, 167] width 48 height 25
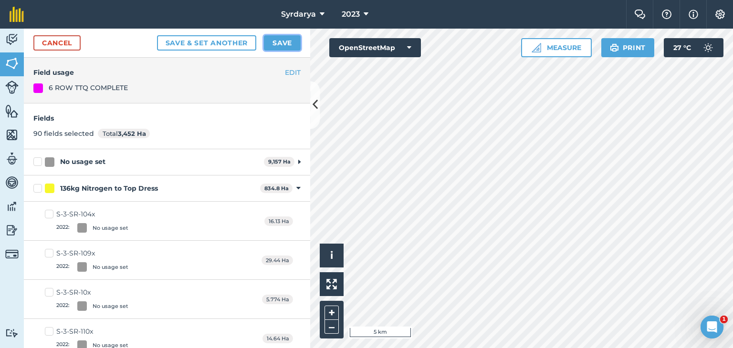
click at [282, 41] on button "Save" at bounding box center [282, 42] width 37 height 15
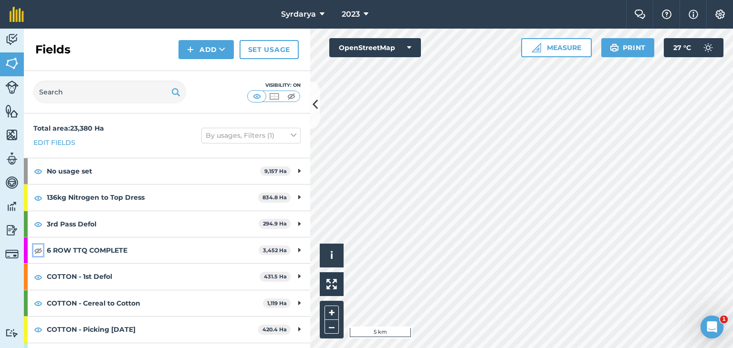
click at [36, 250] on img at bounding box center [38, 250] width 9 height 11
click at [720, 13] on img at bounding box center [719, 15] width 11 height 10
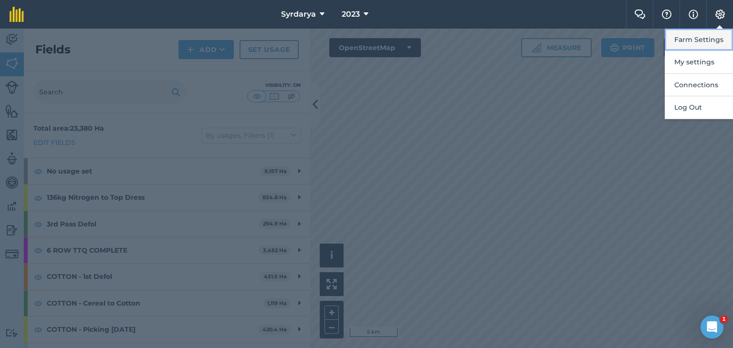
click at [701, 37] on button "Farm Settings" at bounding box center [699, 40] width 68 height 22
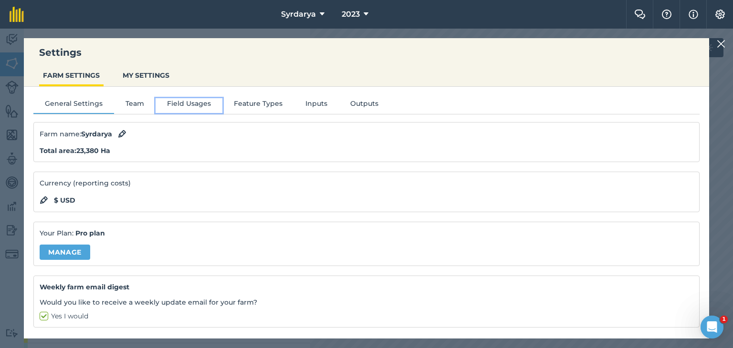
click at [187, 105] on button "Field Usages" at bounding box center [189, 105] width 67 height 14
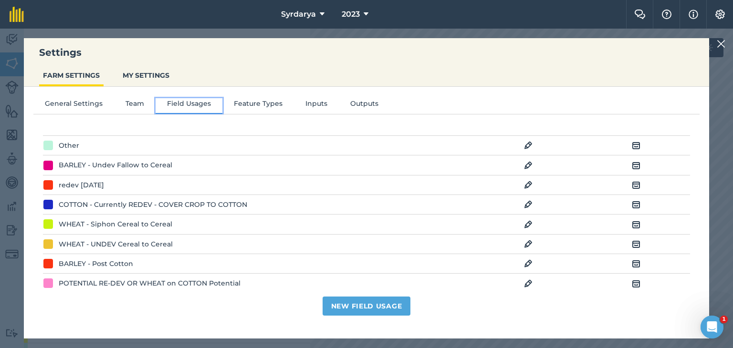
scroll to position [1861, 0]
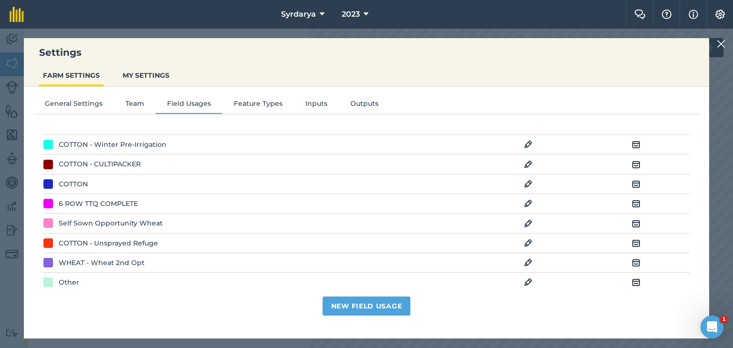
click at [524, 198] on img at bounding box center [528, 203] width 9 height 11
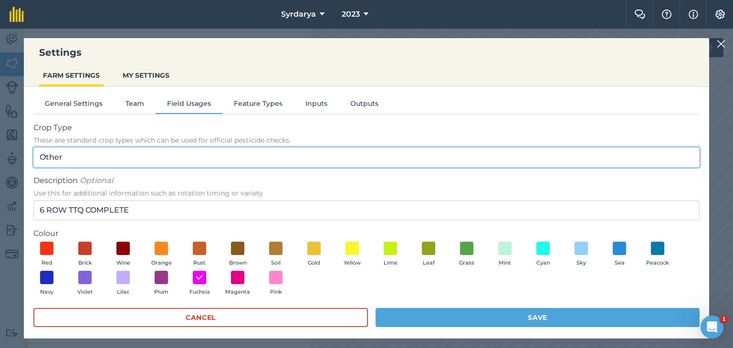
click at [122, 157] on input "Other" at bounding box center [366, 157] width 666 height 20
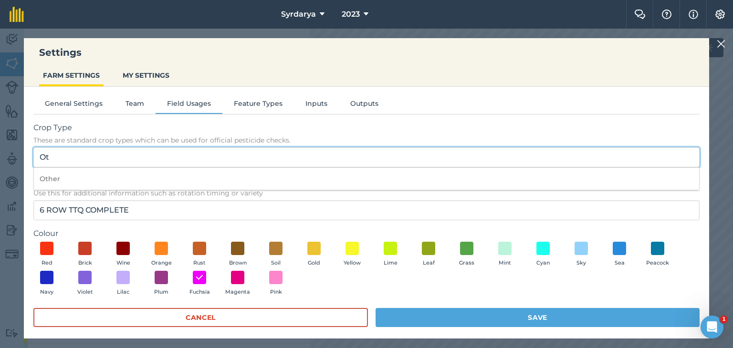
type input "O"
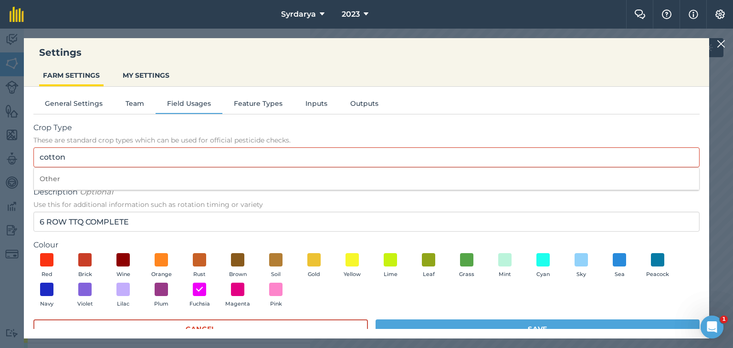
click at [571, 80] on ul "FARM SETTINGS MY SETTINGS" at bounding box center [366, 76] width 685 height 21
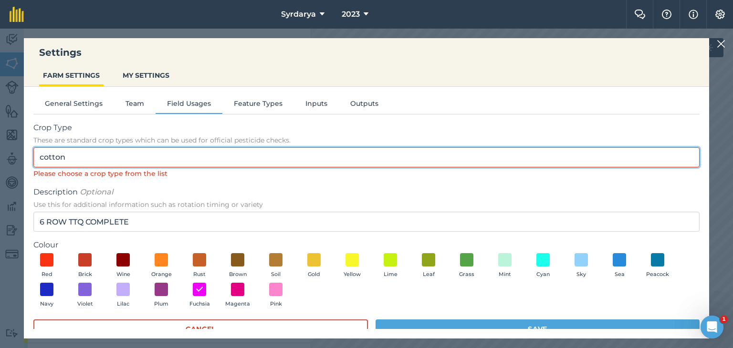
click at [77, 151] on input "cotton" at bounding box center [366, 157] width 666 height 20
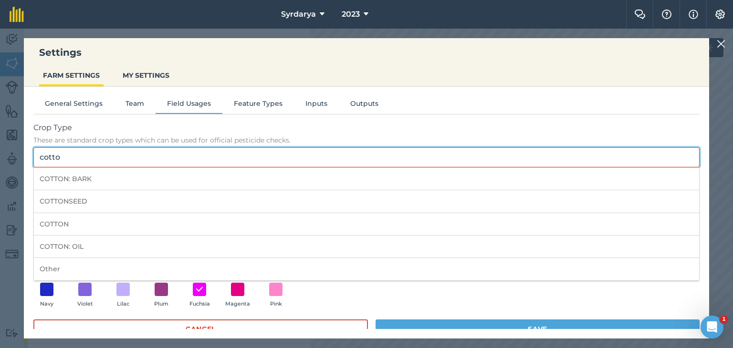
click at [67, 158] on input "cotto" at bounding box center [366, 157] width 666 height 20
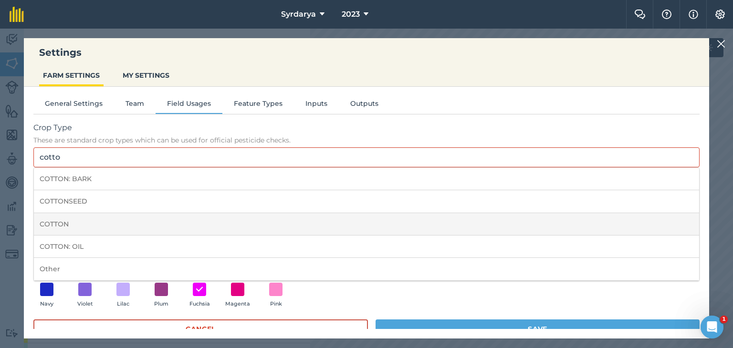
click at [63, 220] on li "COTTON" at bounding box center [366, 224] width 665 height 22
type input "COTTON"
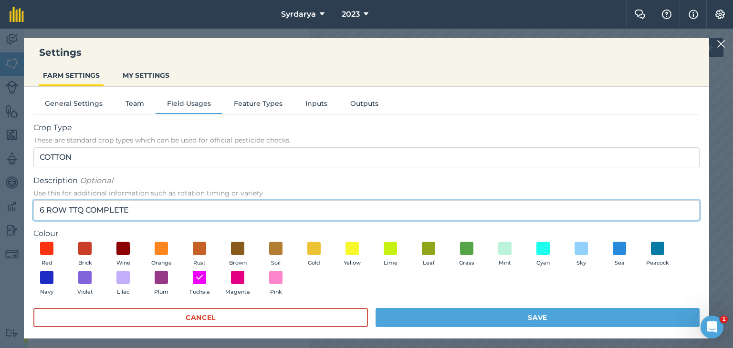
click at [149, 207] on input "6 ROW TTQ COMPLETE" at bounding box center [366, 210] width 666 height 20
type input "6"
type input "Back to Back"
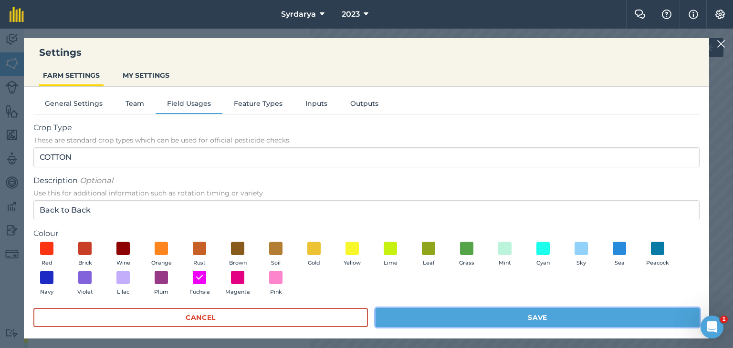
click at [537, 315] on button "Save" at bounding box center [538, 317] width 324 height 19
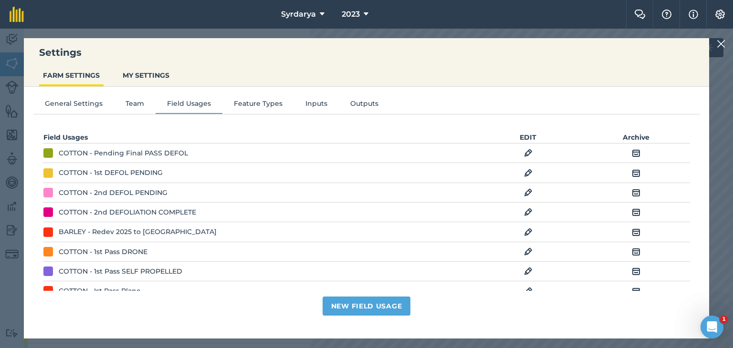
click at [723, 41] on img at bounding box center [721, 43] width 9 height 11
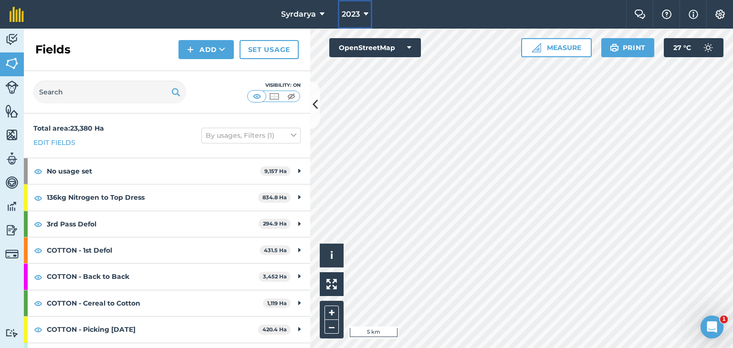
click at [364, 14] on icon at bounding box center [366, 14] width 5 height 11
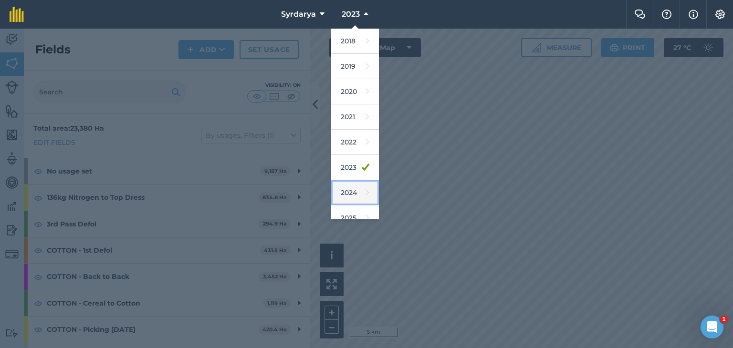
click at [355, 189] on link "2024" at bounding box center [355, 192] width 48 height 25
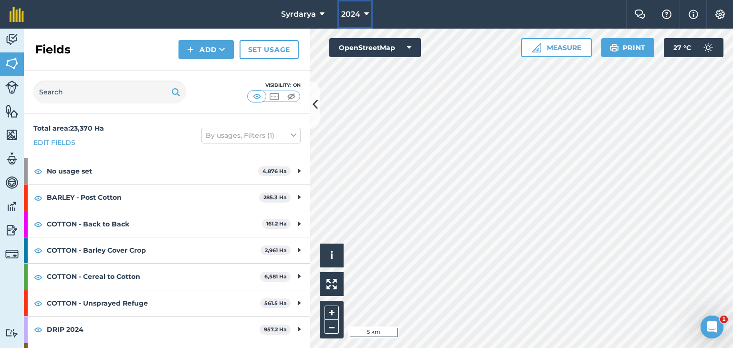
click at [364, 13] on icon at bounding box center [366, 14] width 5 height 11
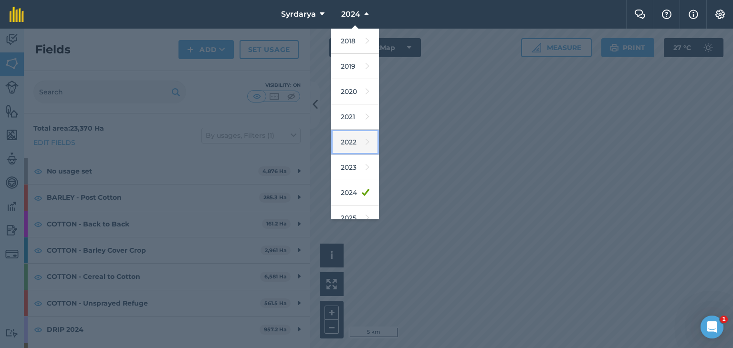
click at [353, 141] on link "2022" at bounding box center [355, 142] width 48 height 25
